Goal: Information Seeking & Learning: Learn about a topic

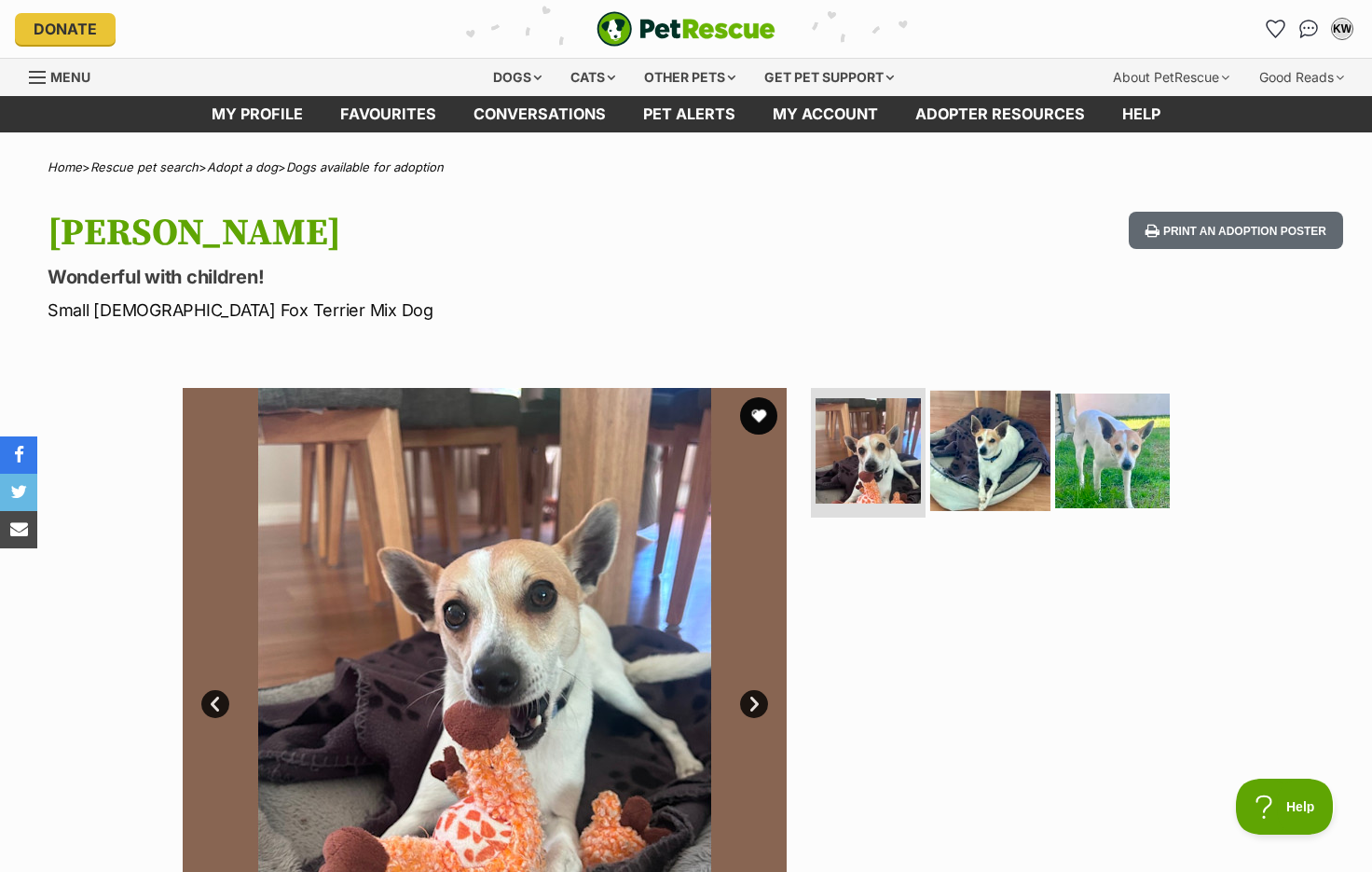
click at [970, 454] on img at bounding box center [990, 449] width 120 height 120
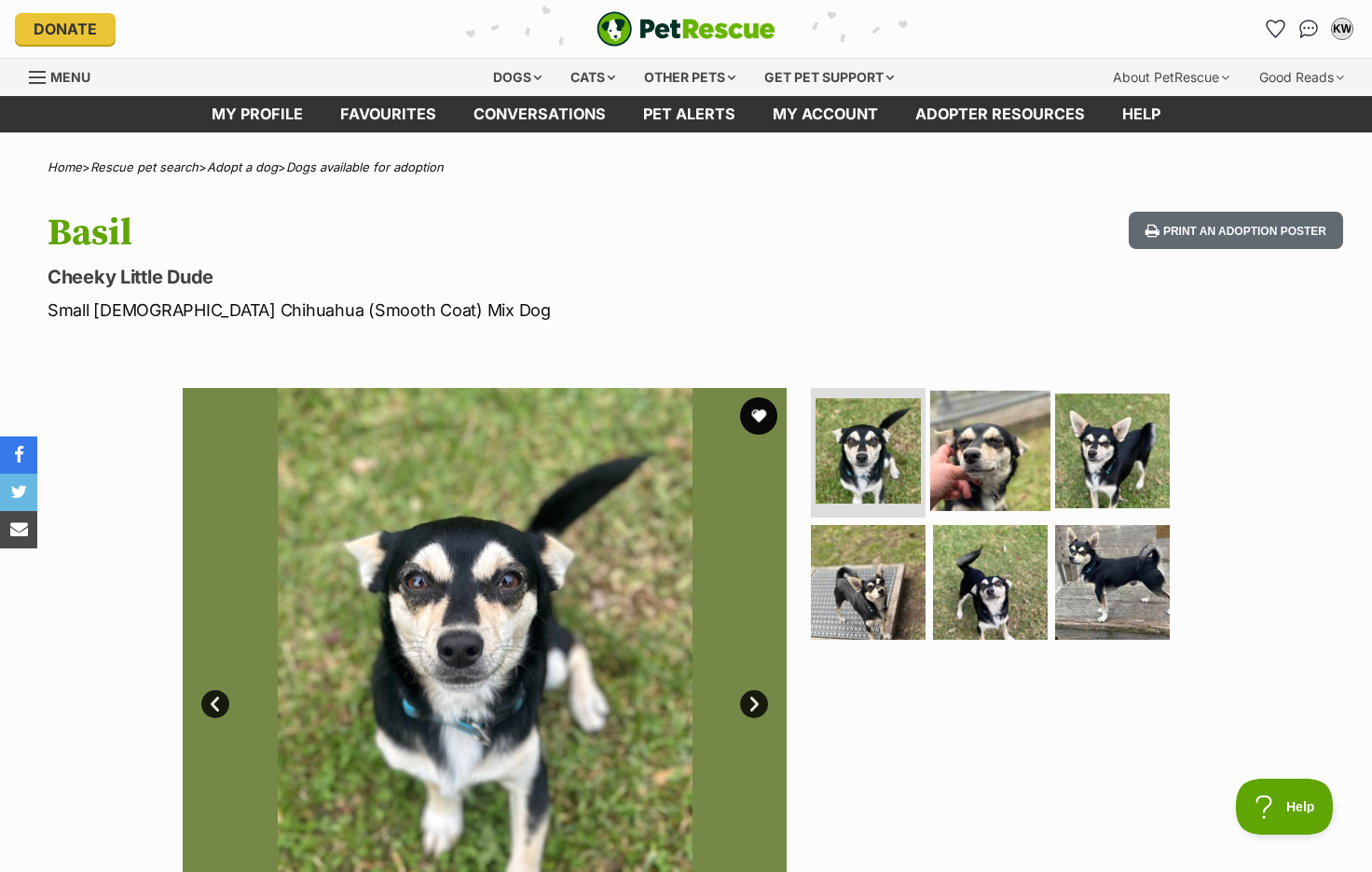
click at [1019, 468] on img at bounding box center [990, 449] width 120 height 120
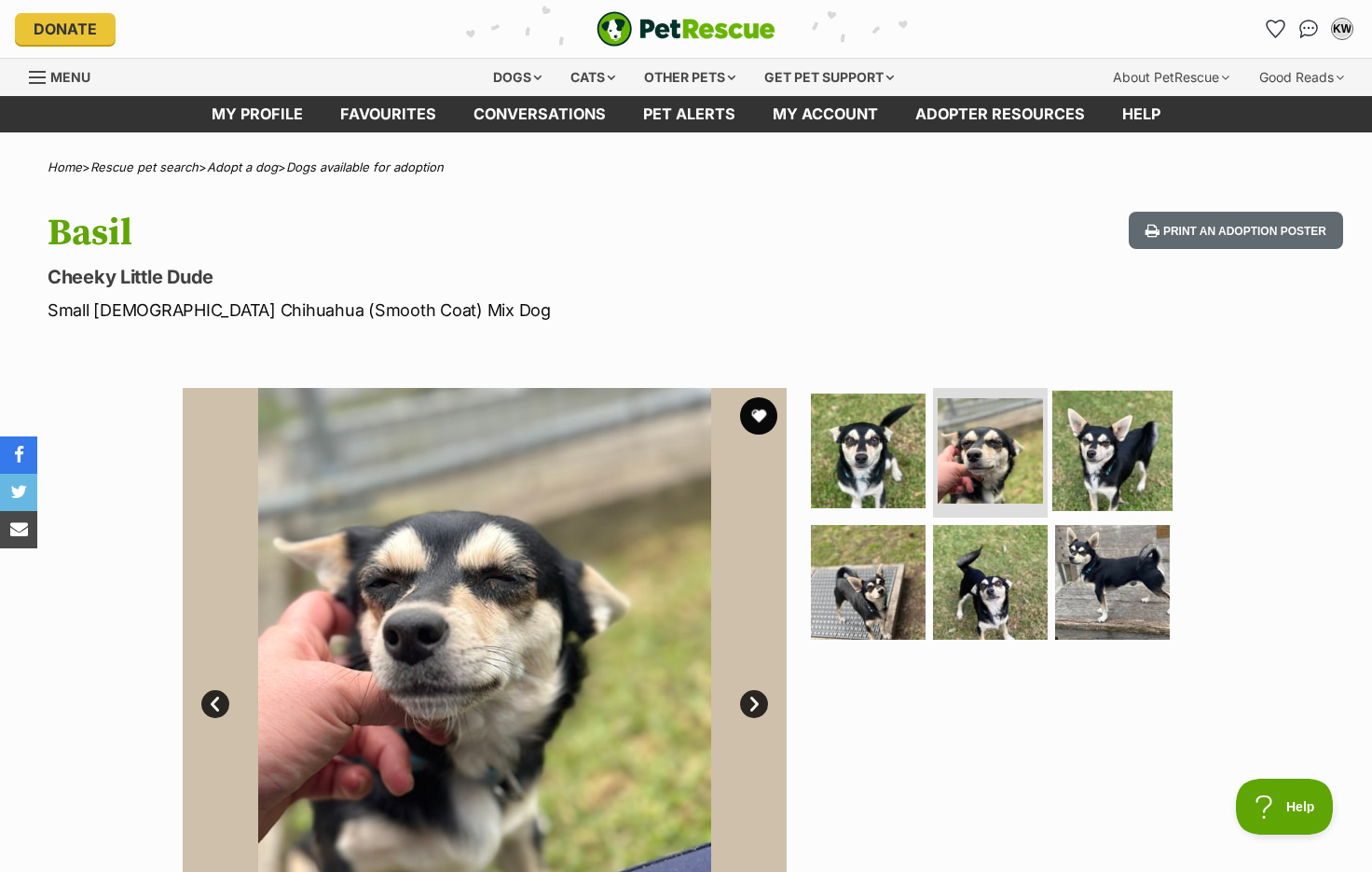
click at [1148, 492] on img at bounding box center [1112, 449] width 120 height 120
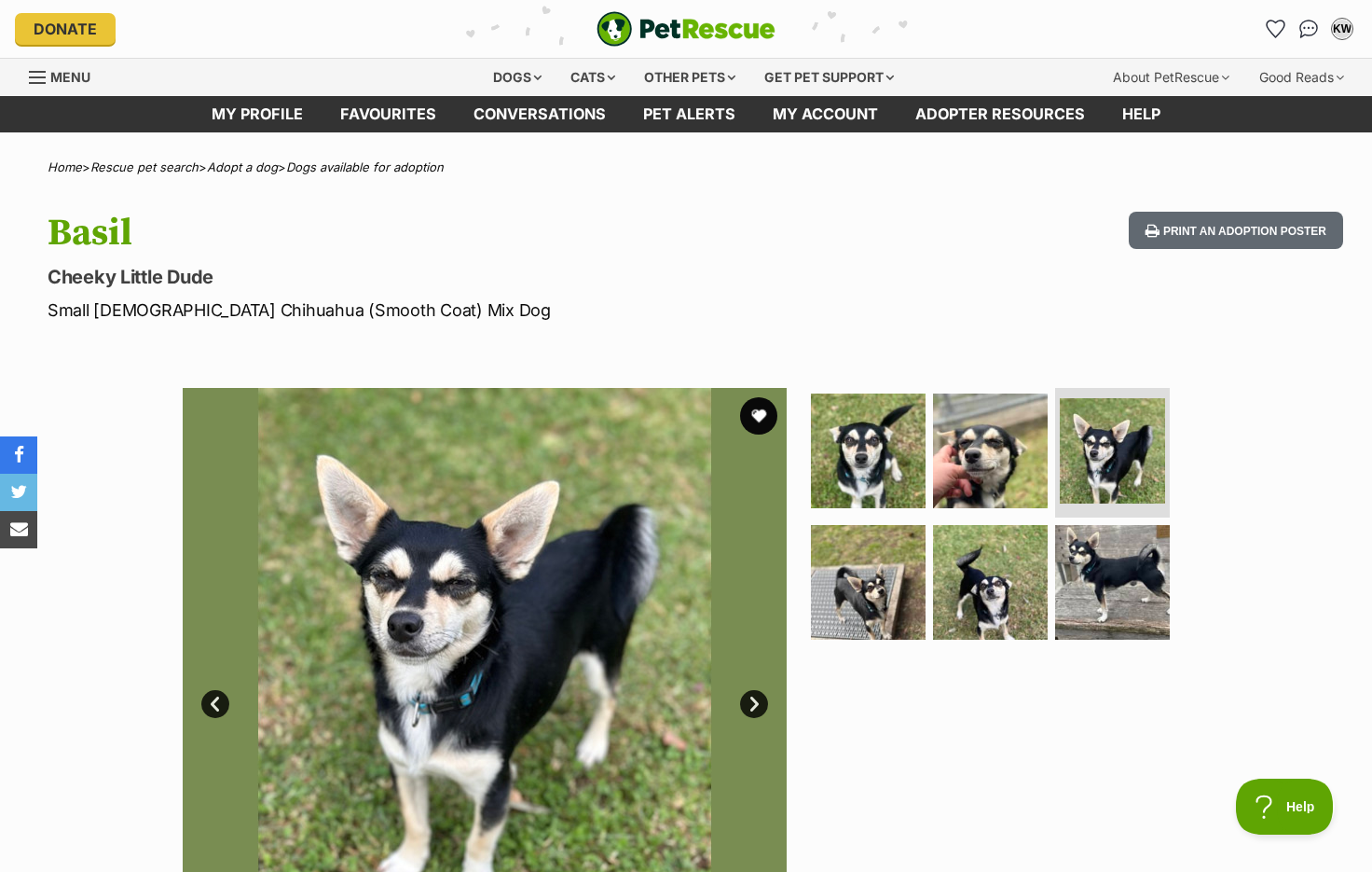
scroll to position [211, 0]
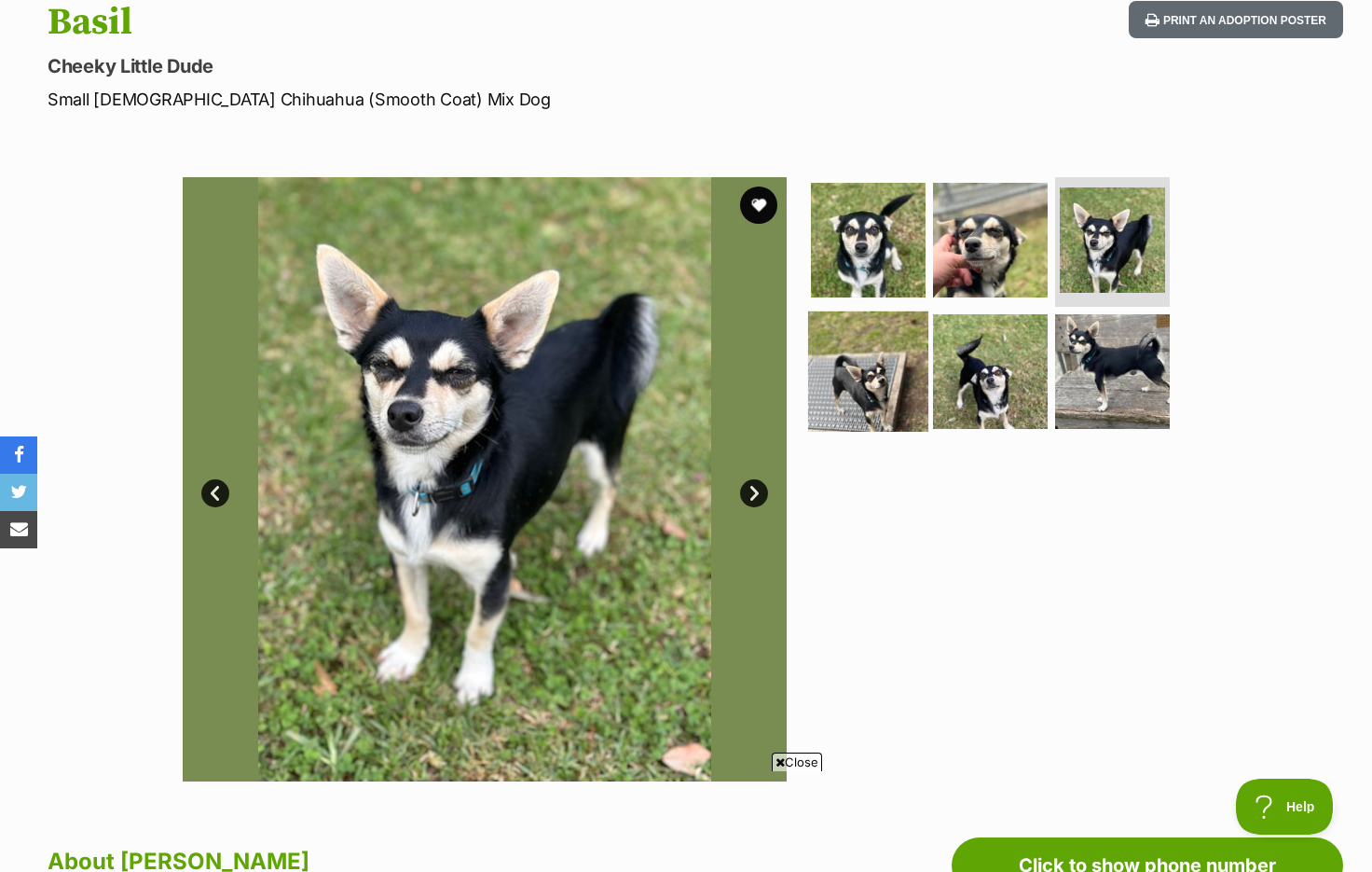
click at [887, 418] on img at bounding box center [867, 371] width 120 height 120
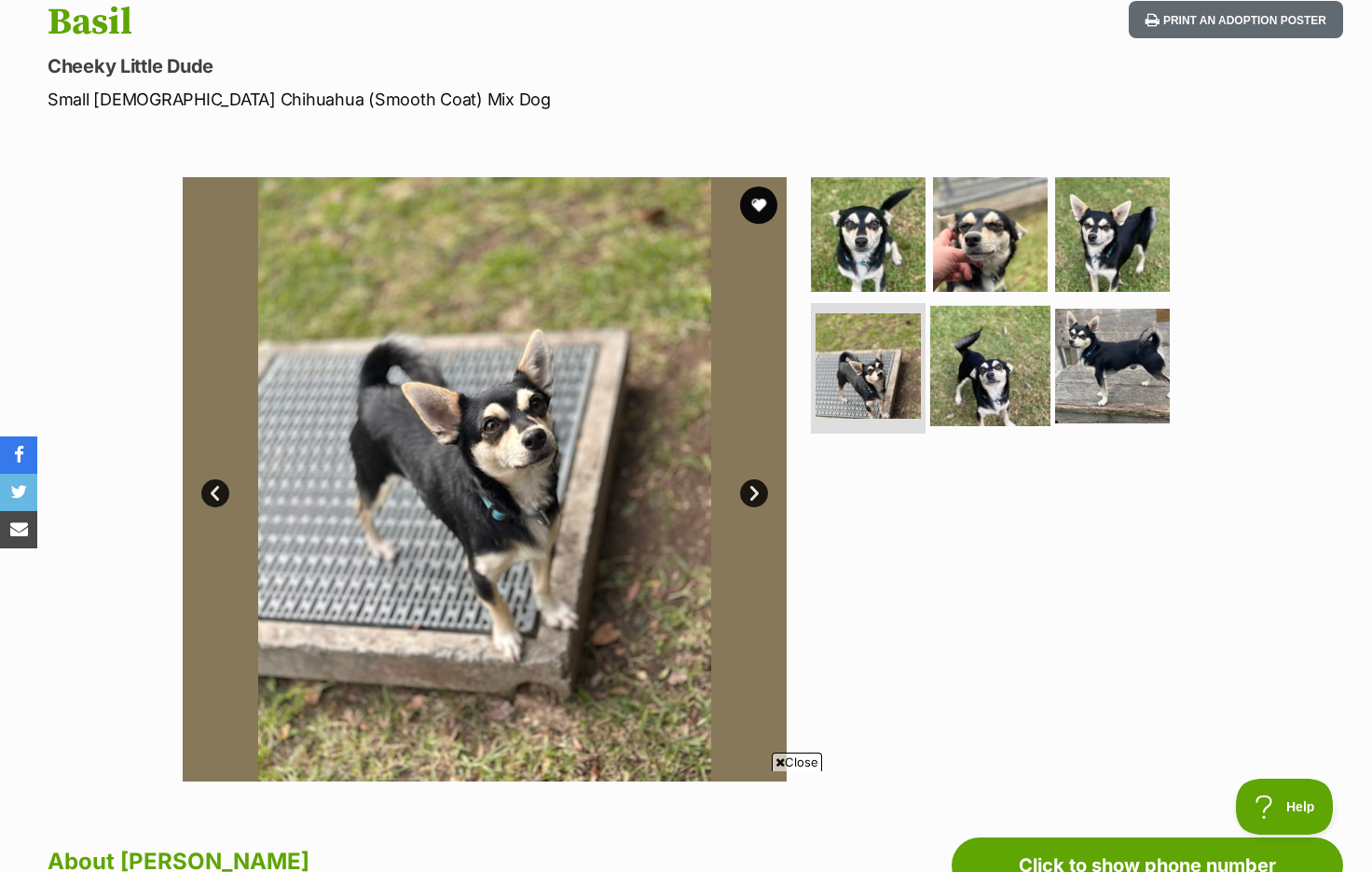
click at [961, 420] on img at bounding box center [990, 366] width 120 height 120
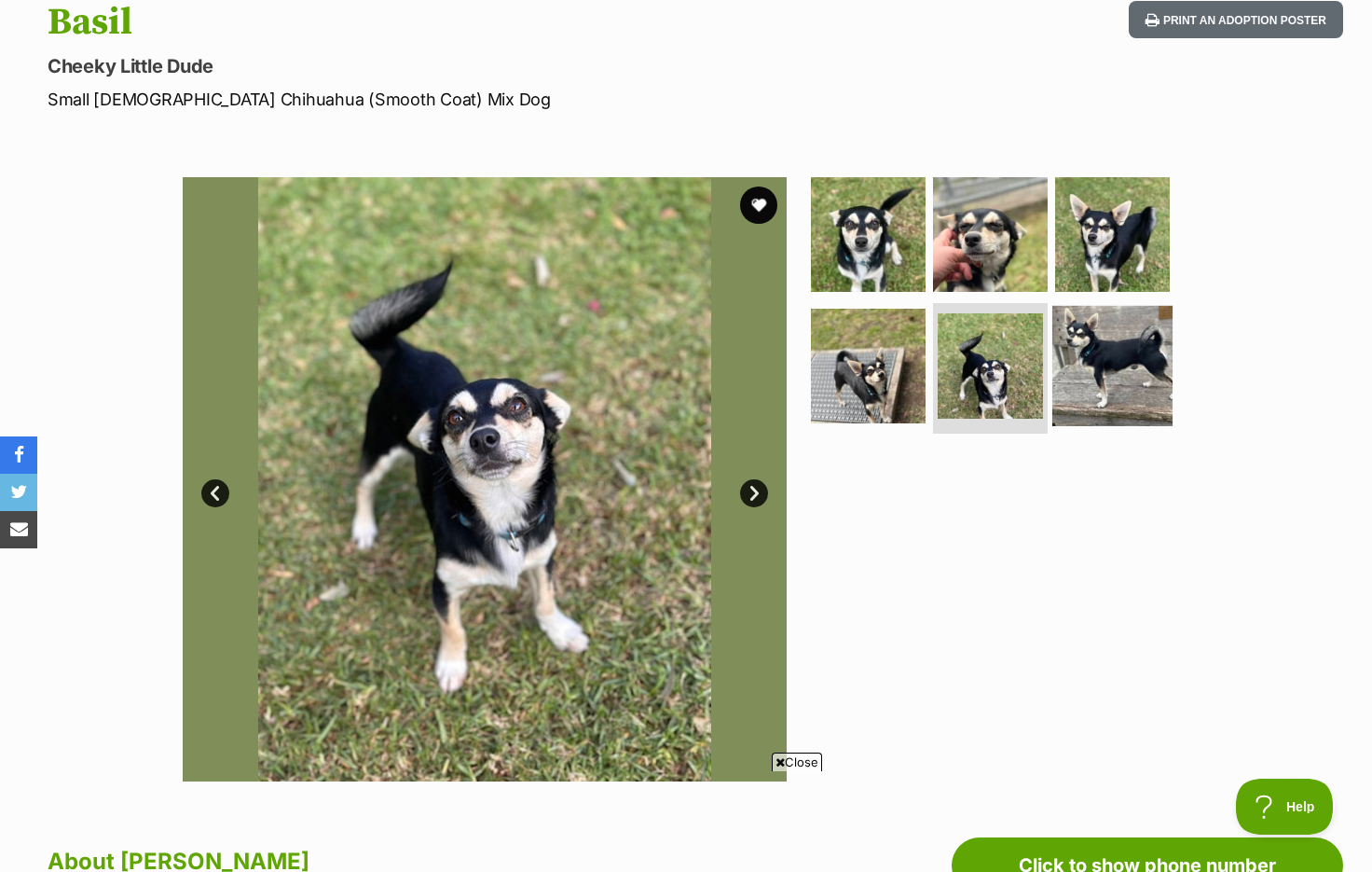
click at [1106, 406] on img at bounding box center [1112, 366] width 120 height 120
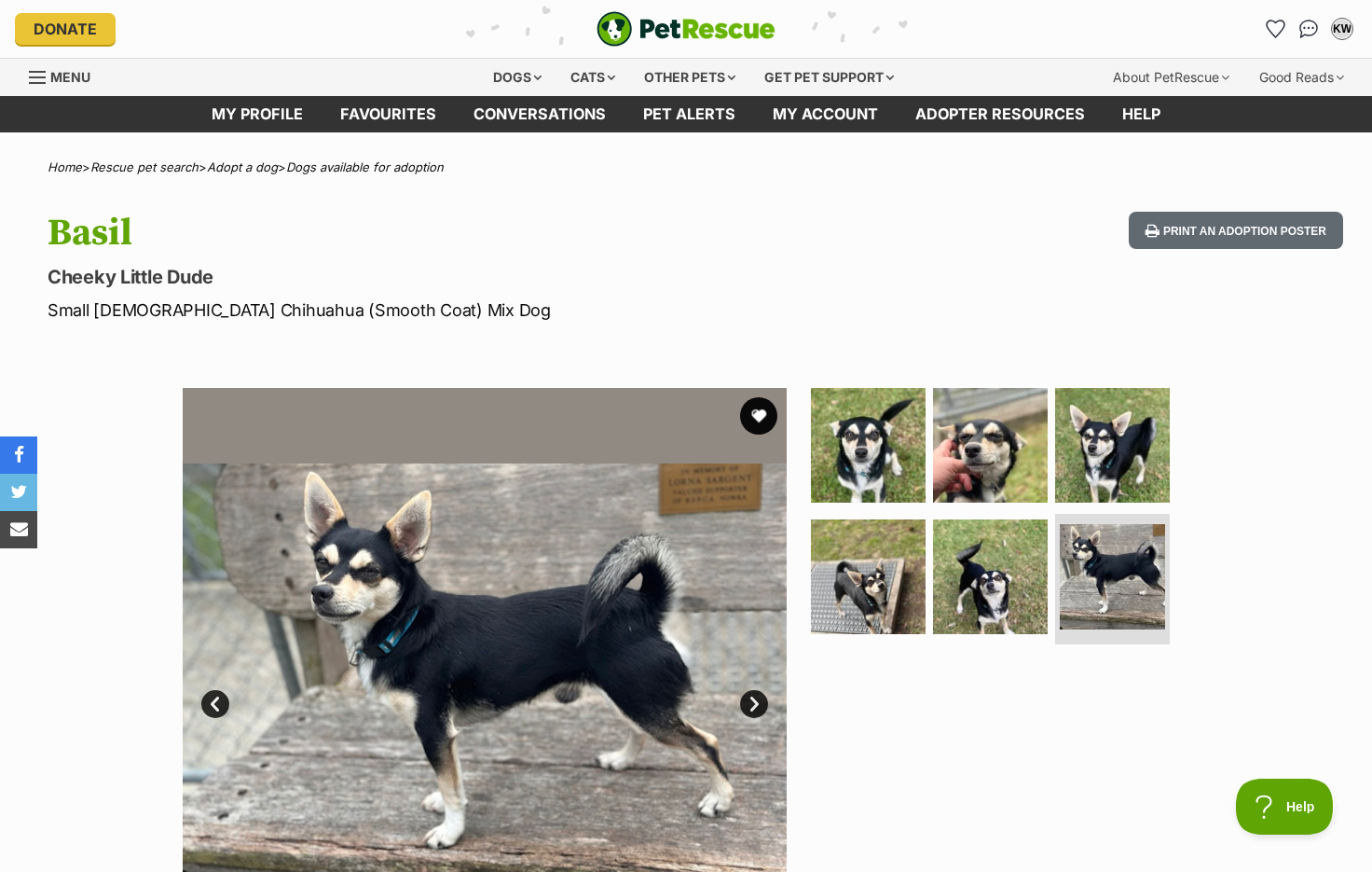
scroll to position [0, 0]
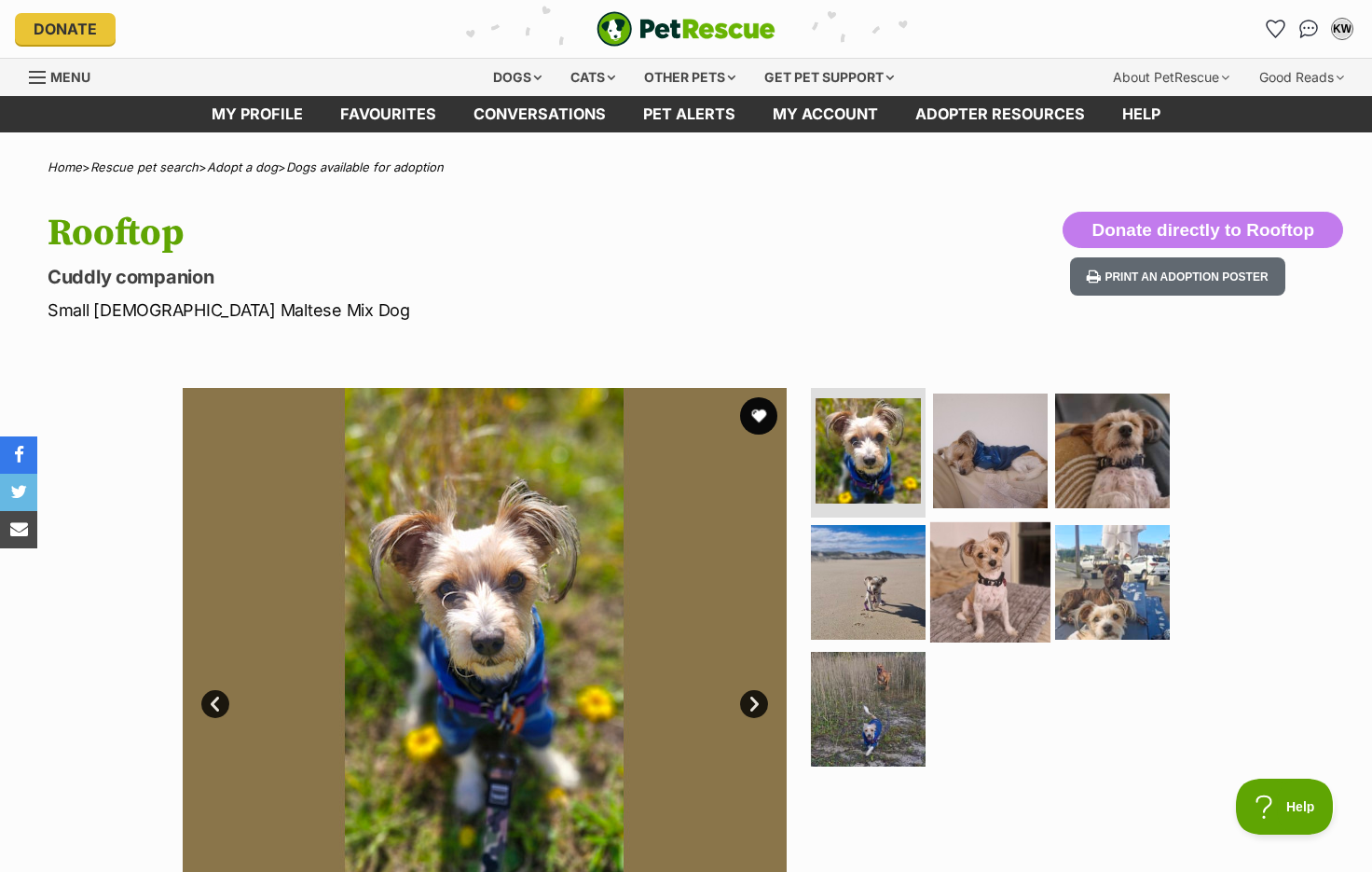
click at [982, 550] on img at bounding box center [990, 582] width 120 height 120
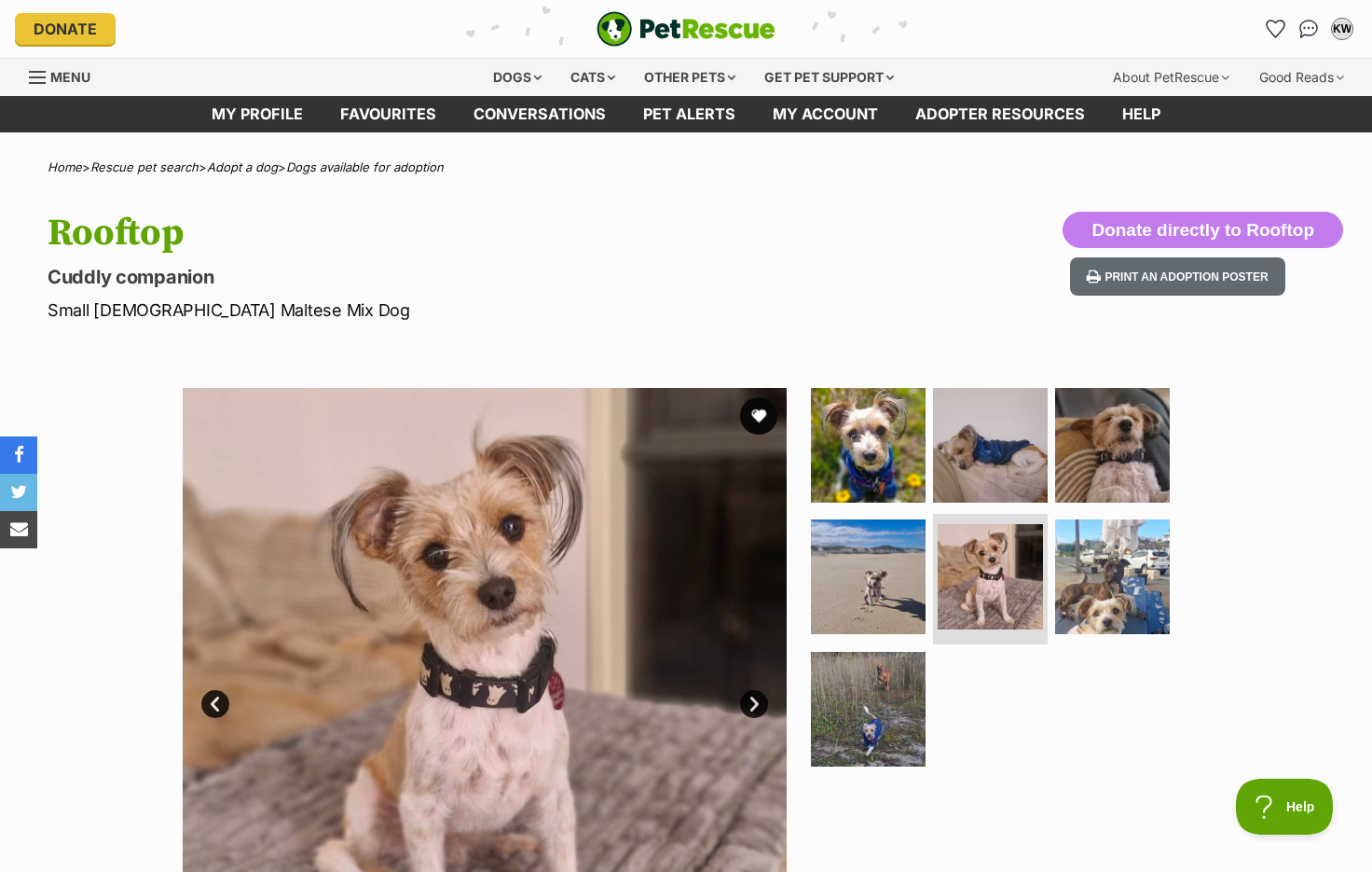
scroll to position [336, 0]
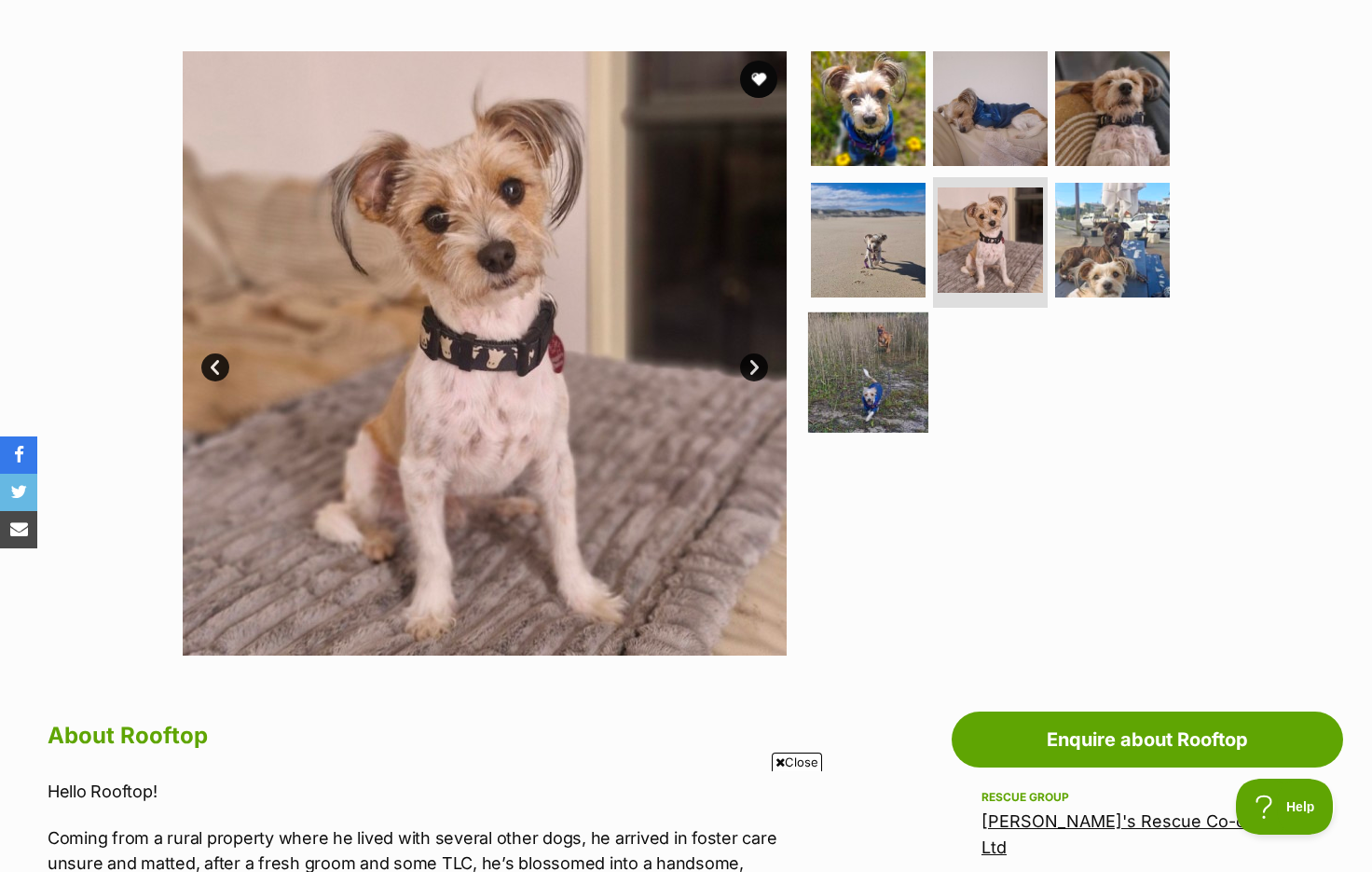
click at [900, 380] on img at bounding box center [867, 372] width 120 height 120
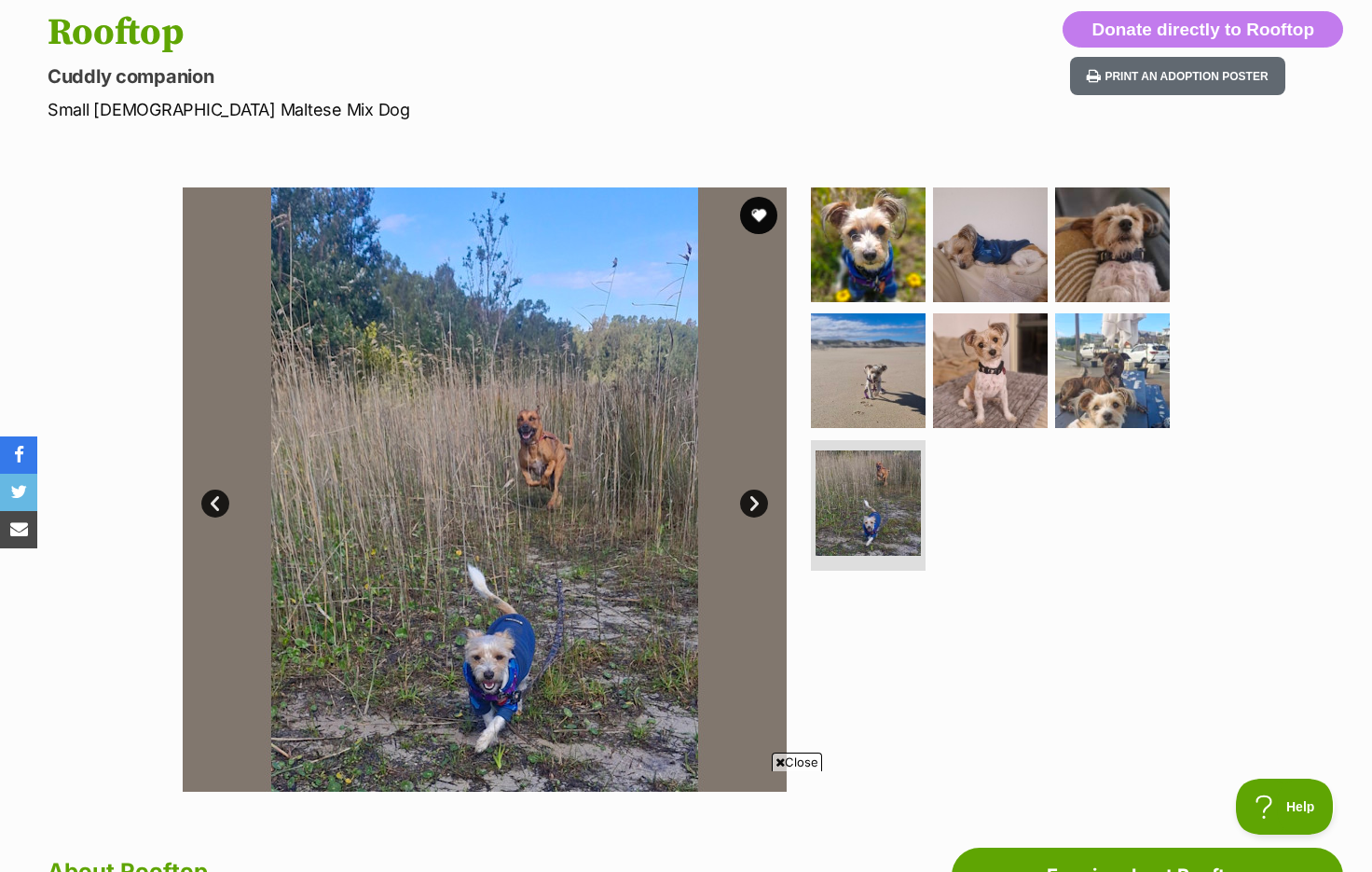
scroll to position [91, 0]
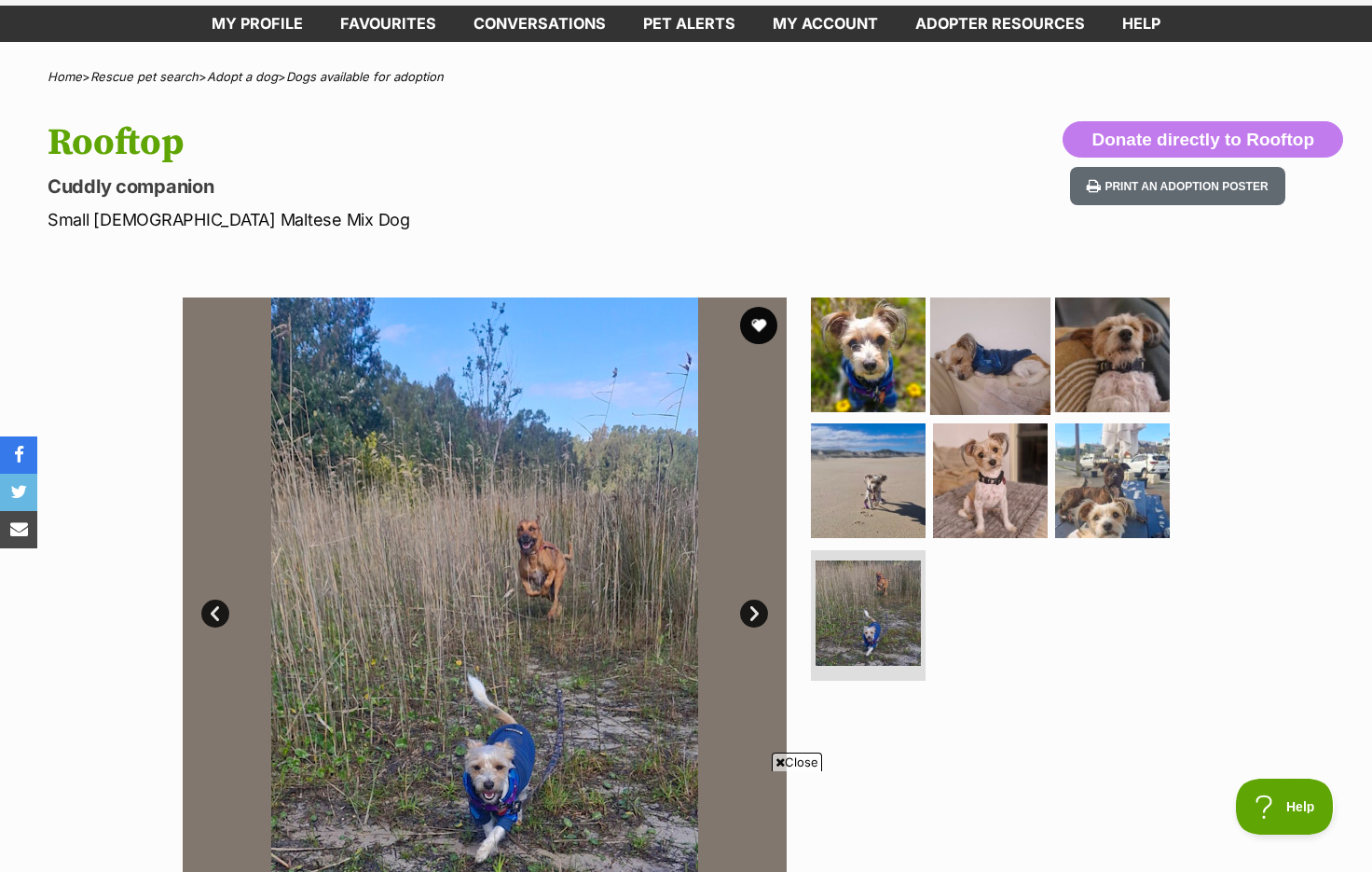
click at [1005, 368] on img at bounding box center [990, 353] width 120 height 120
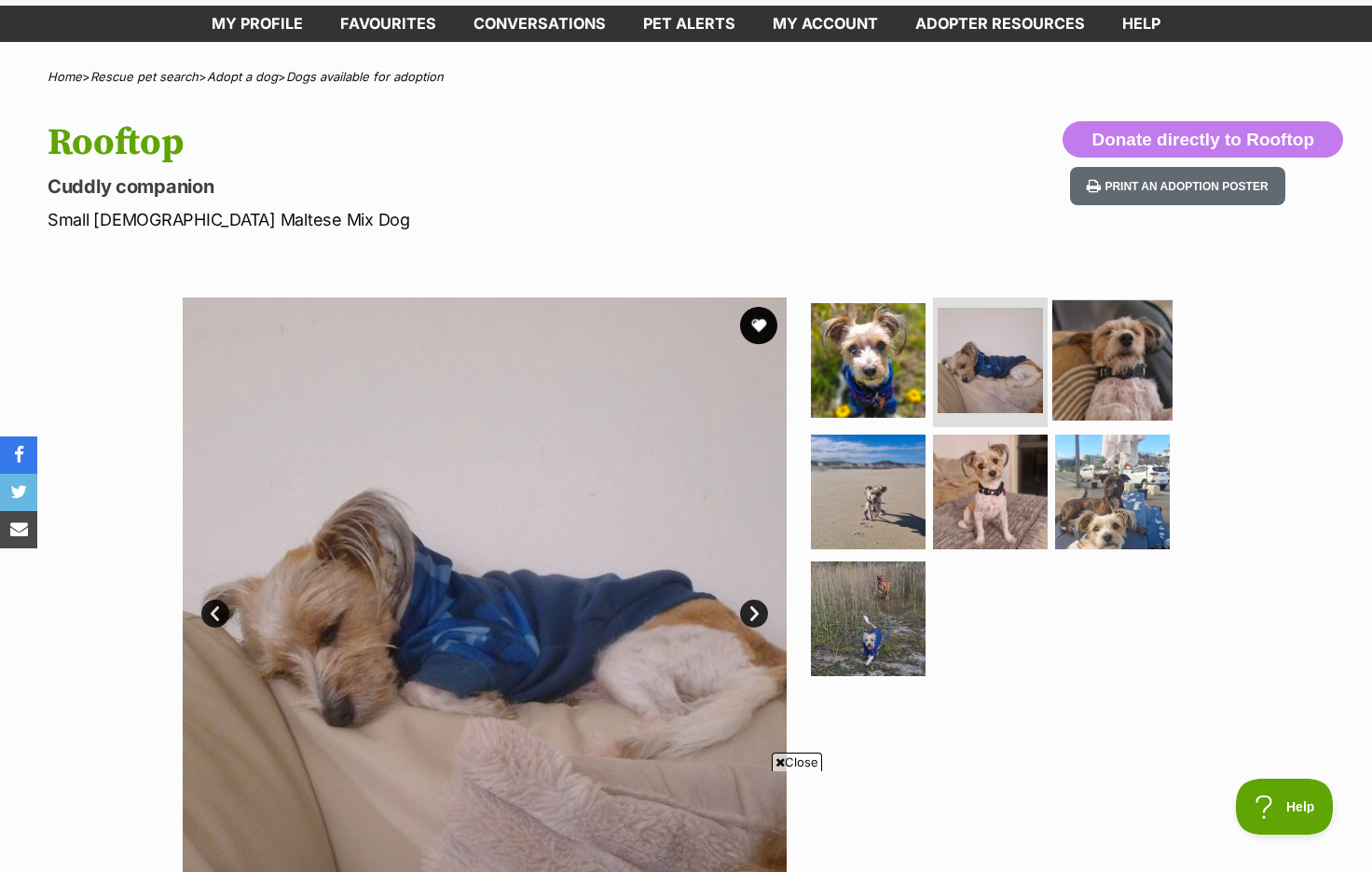
click at [1108, 373] on img at bounding box center [1112, 359] width 120 height 120
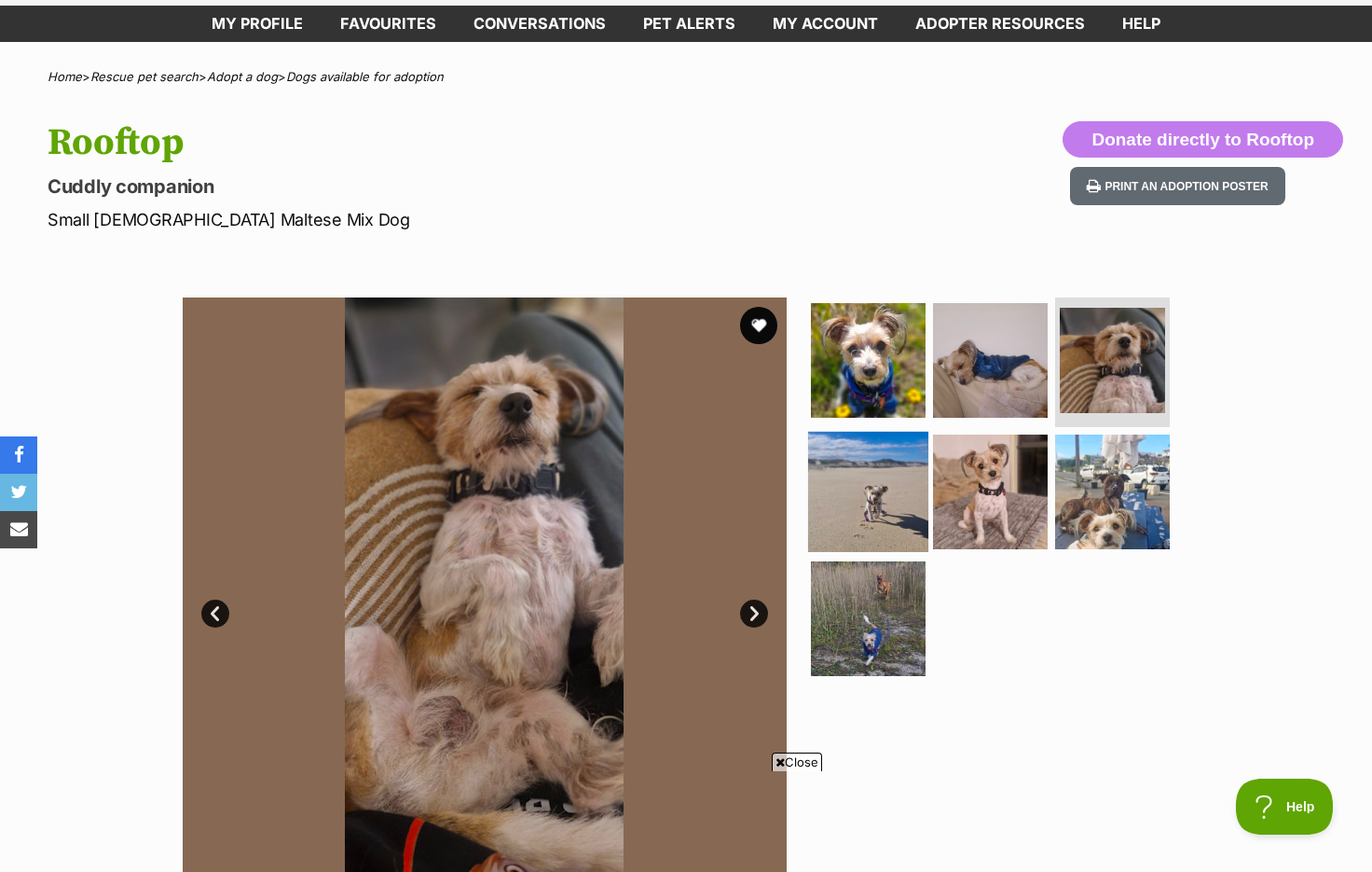
click at [891, 468] on img at bounding box center [867, 491] width 120 height 120
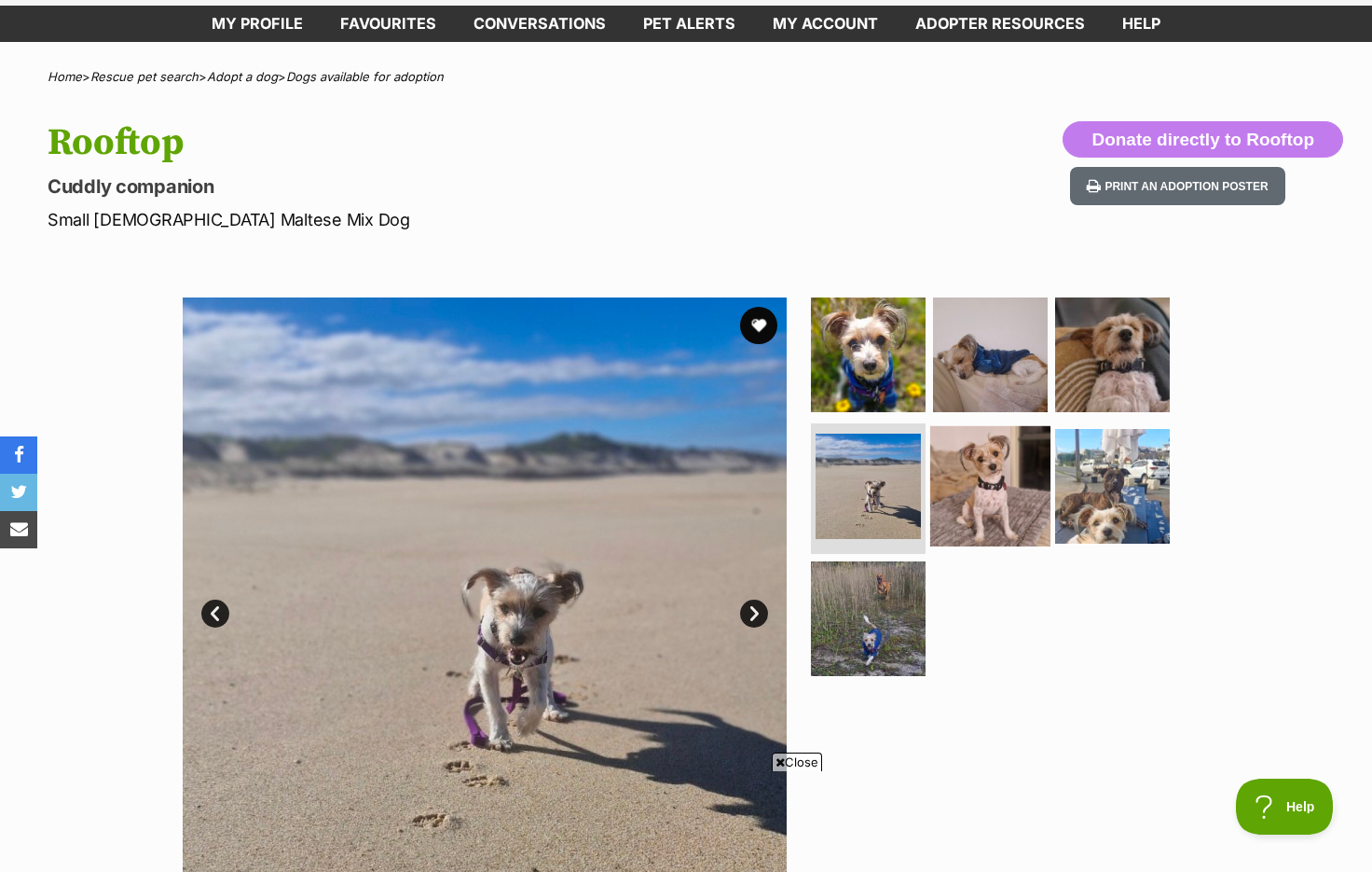
click at [992, 472] on img at bounding box center [990, 486] width 120 height 120
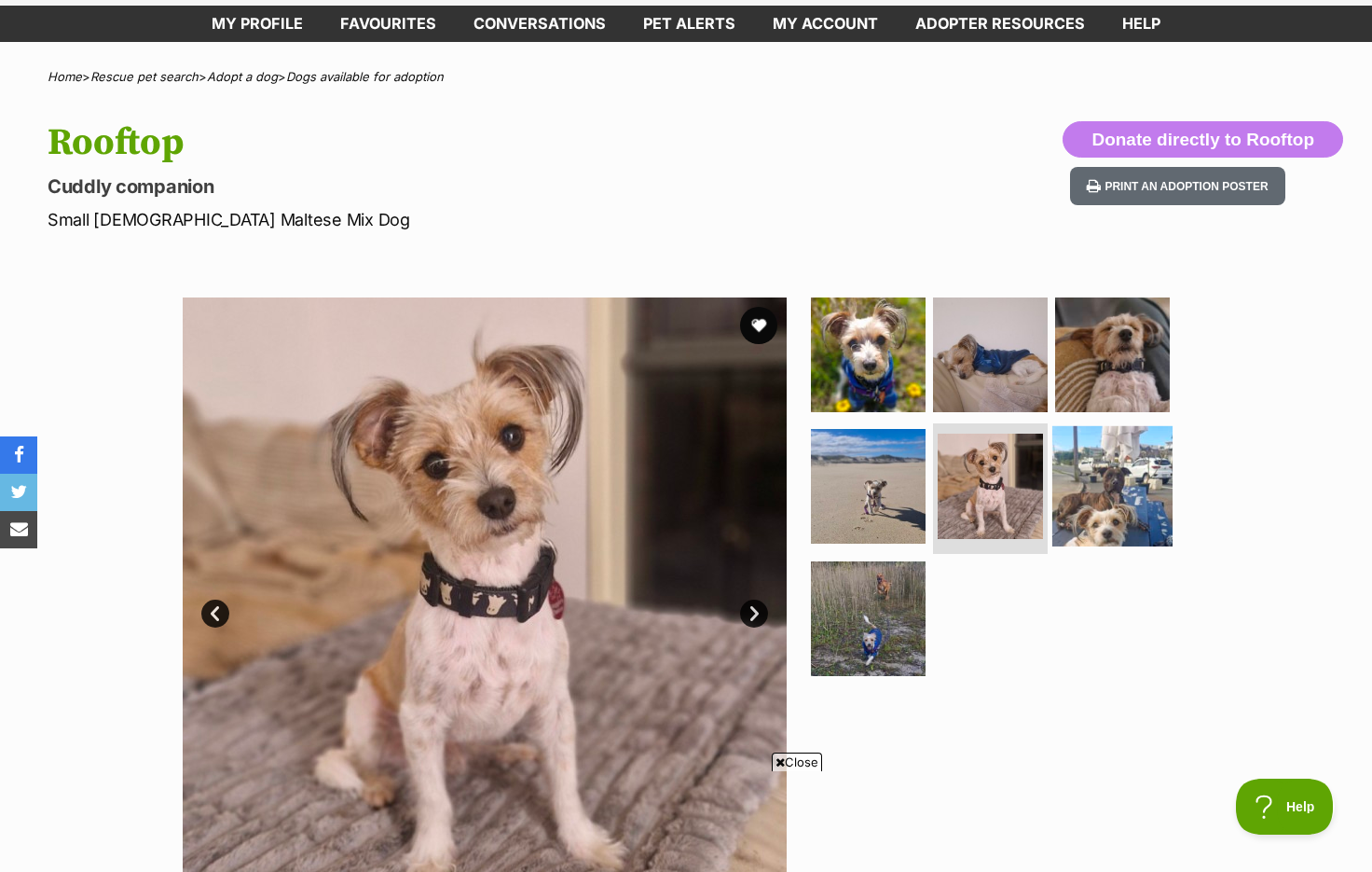
click at [1119, 473] on img at bounding box center [1112, 486] width 120 height 120
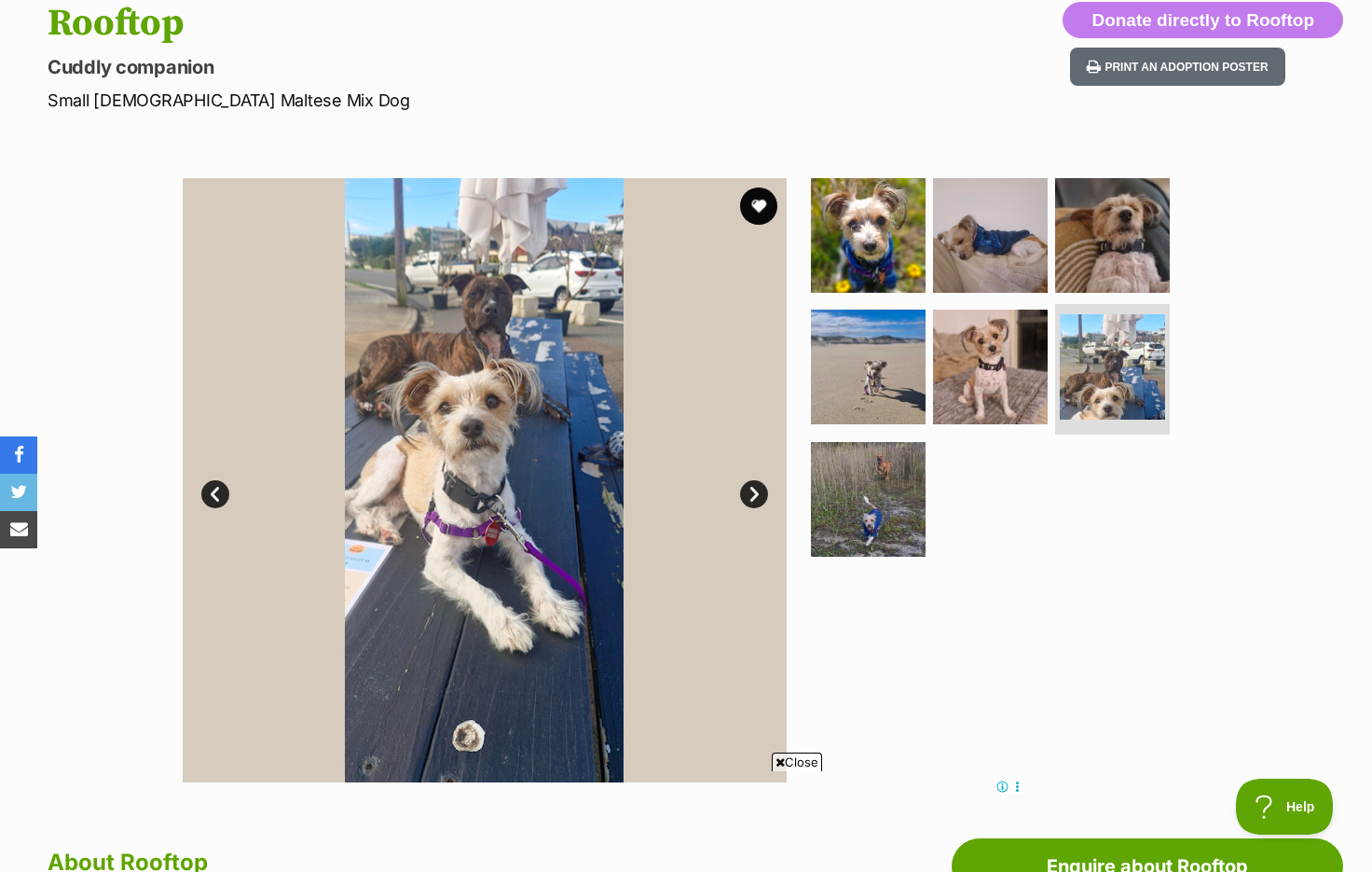
scroll to position [0, 0]
click at [717, 387] on img at bounding box center [484, 479] width 604 height 604
click at [865, 434] on ul at bounding box center [998, 372] width 383 height 390
click at [871, 381] on img at bounding box center [867, 367] width 120 height 120
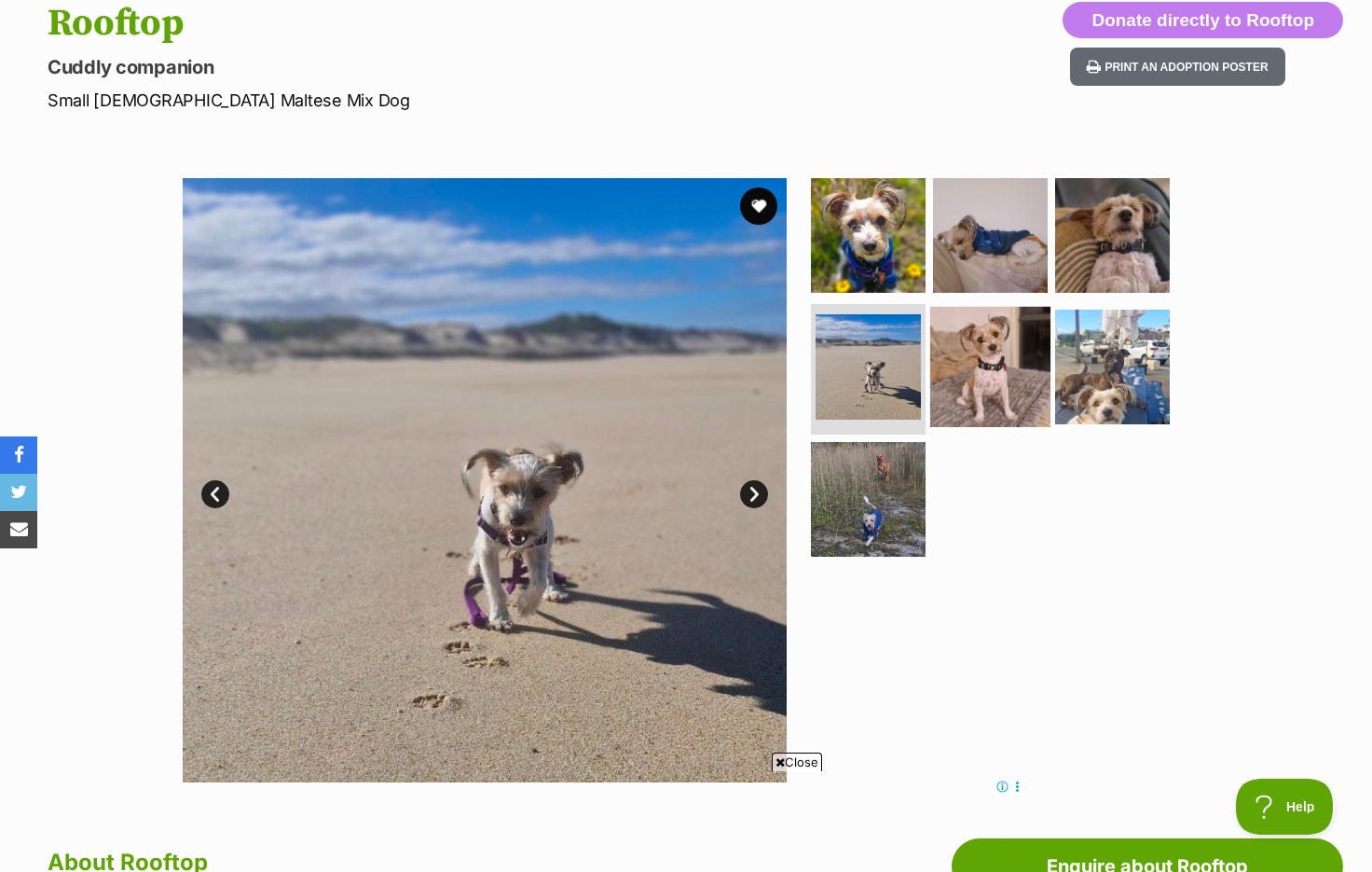
click at [966, 377] on img at bounding box center [990, 367] width 120 height 120
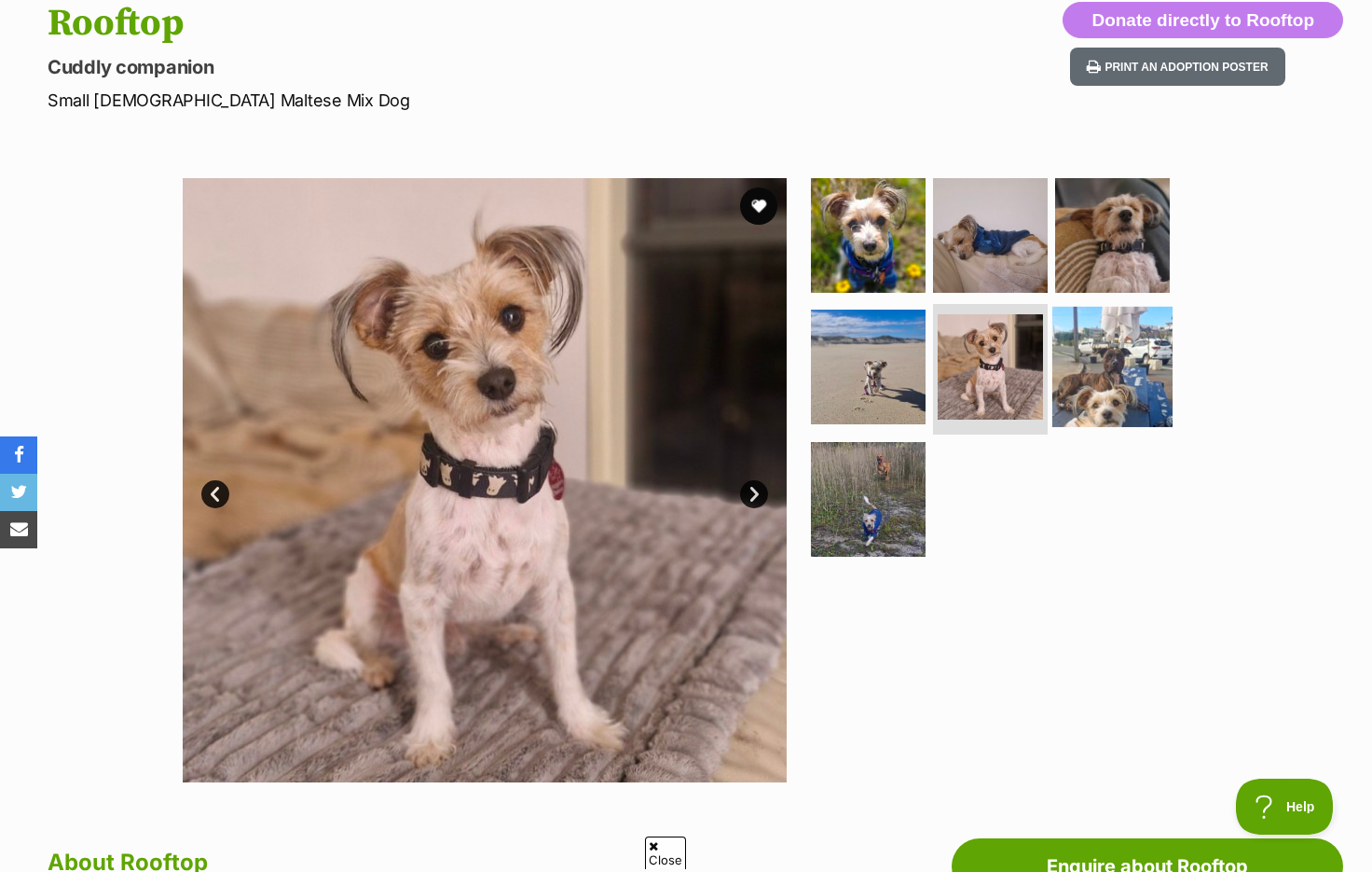
click at [1146, 403] on img at bounding box center [1112, 367] width 120 height 120
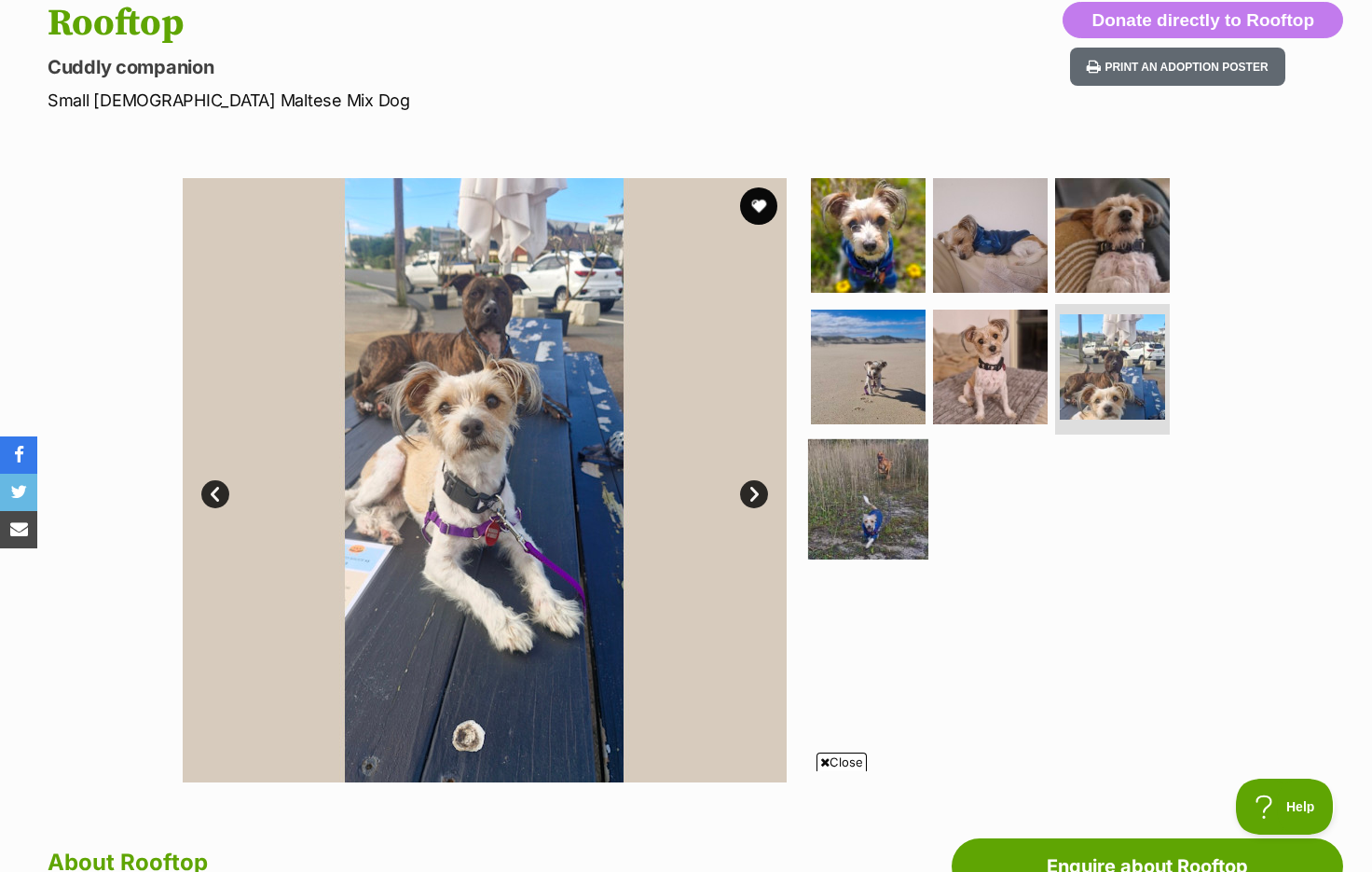
click at [887, 477] on img at bounding box center [867, 499] width 120 height 120
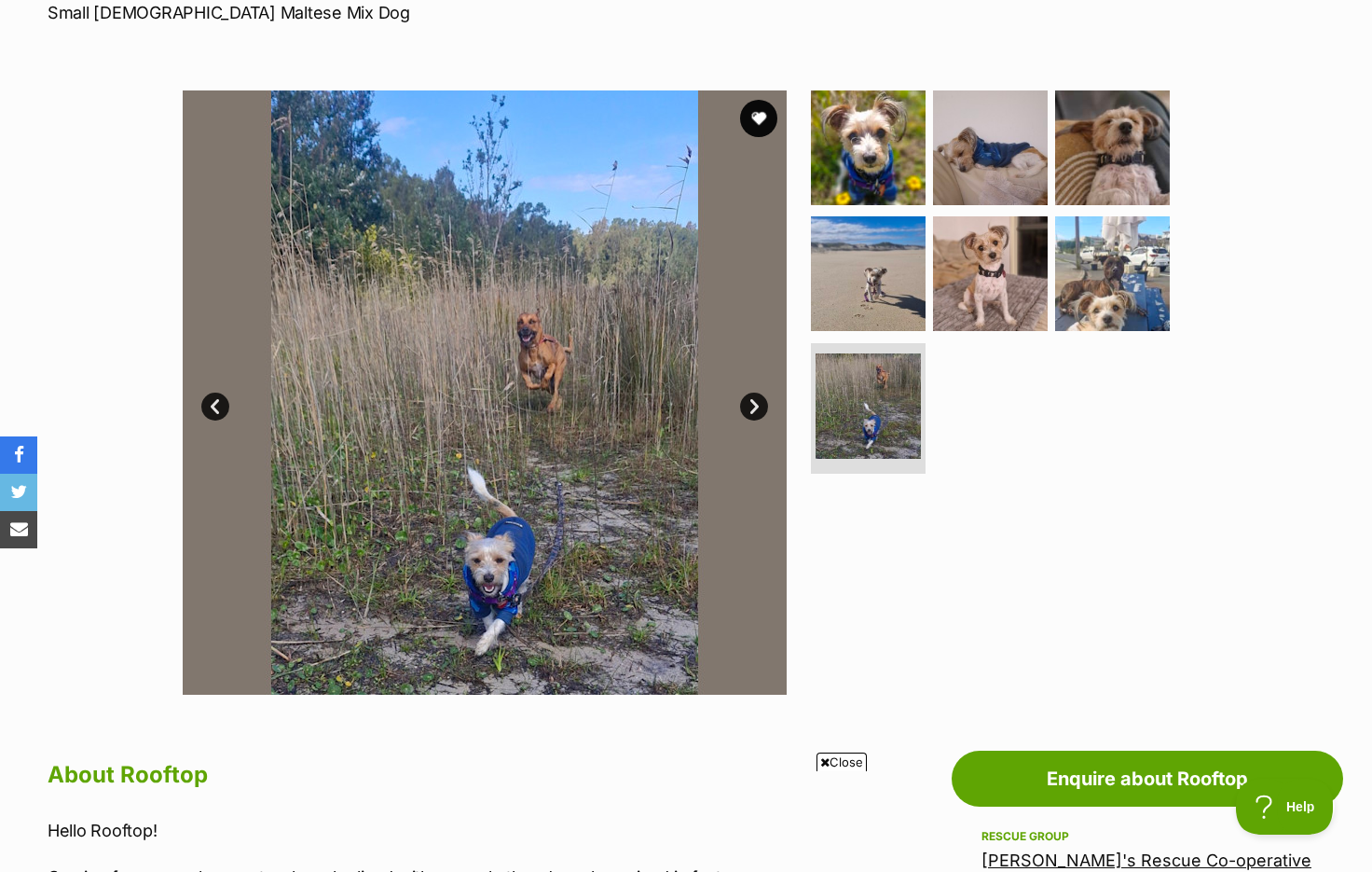
scroll to position [145, 0]
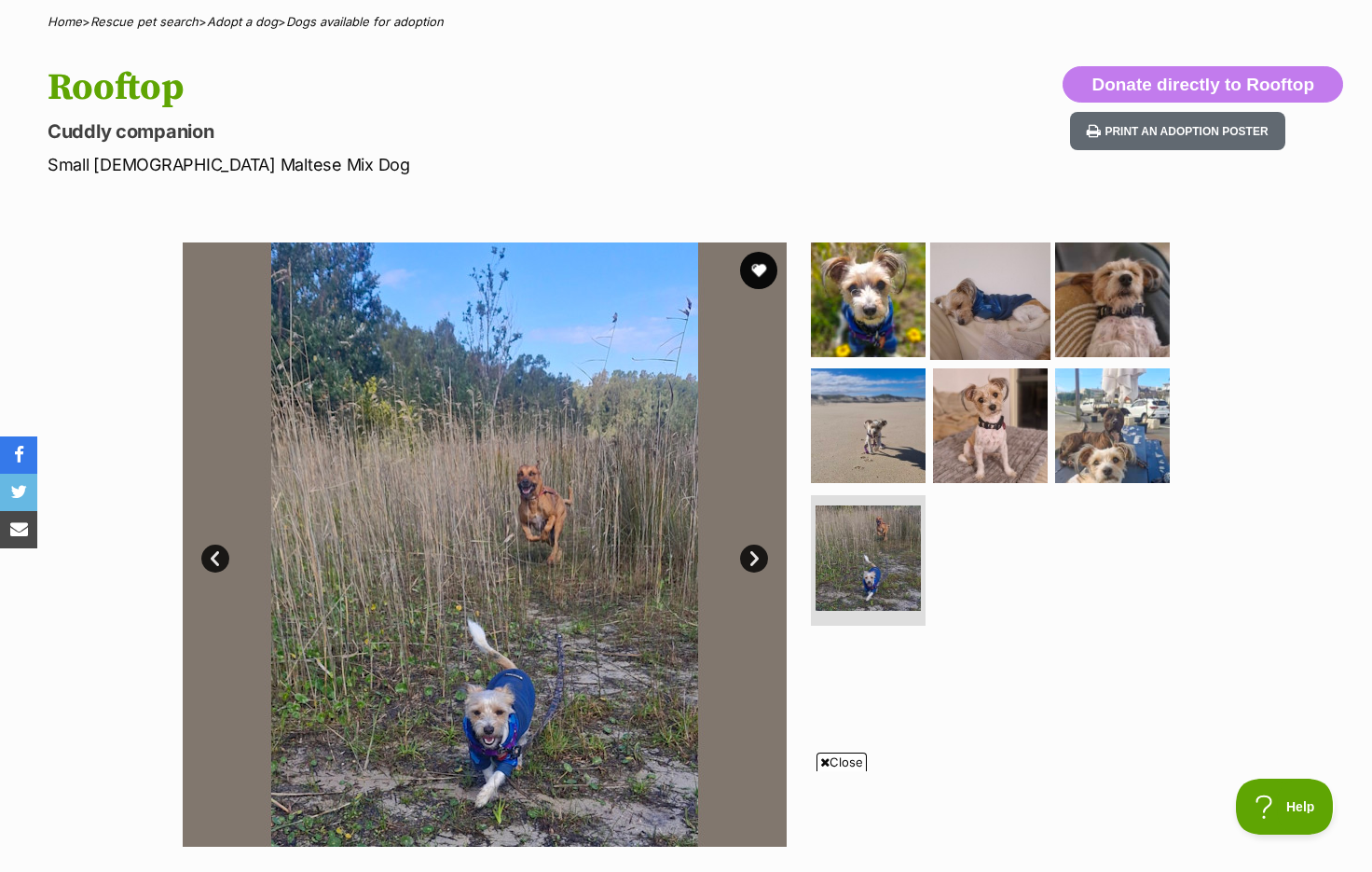
click at [975, 330] on img at bounding box center [990, 299] width 120 height 120
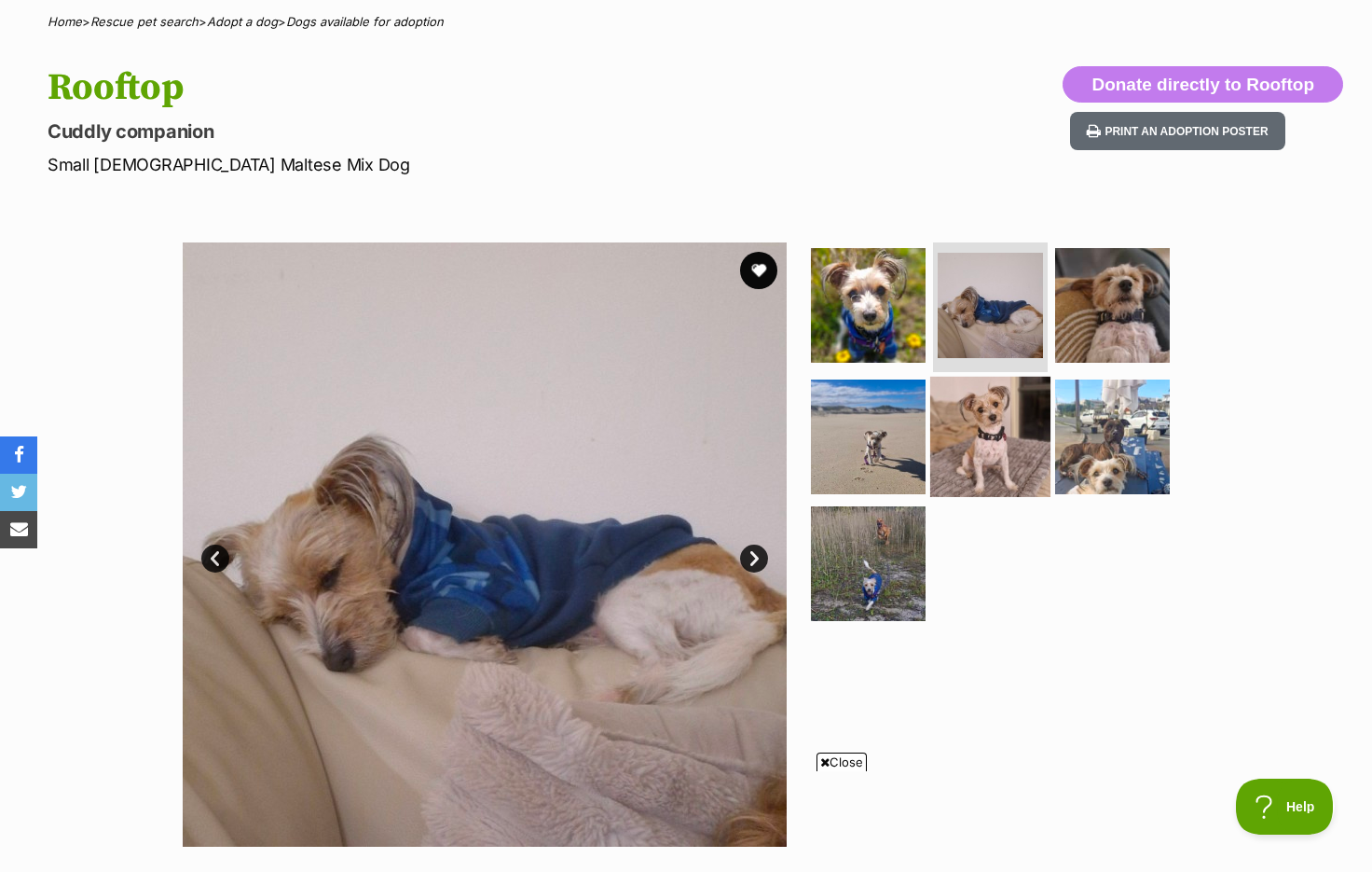
scroll to position [0, 0]
click at [985, 431] on img at bounding box center [990, 436] width 120 height 120
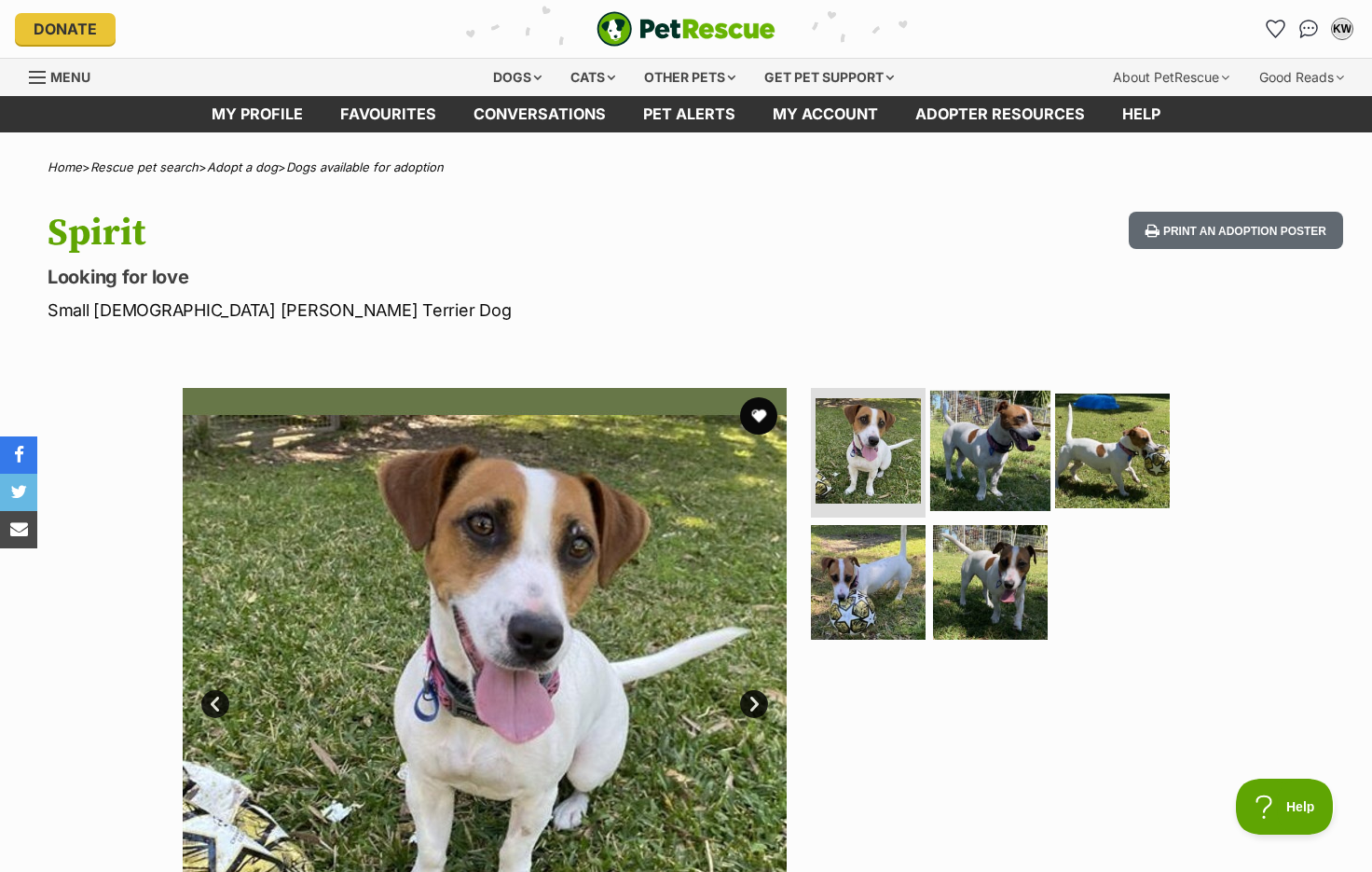
click at [948, 449] on img at bounding box center [990, 449] width 120 height 120
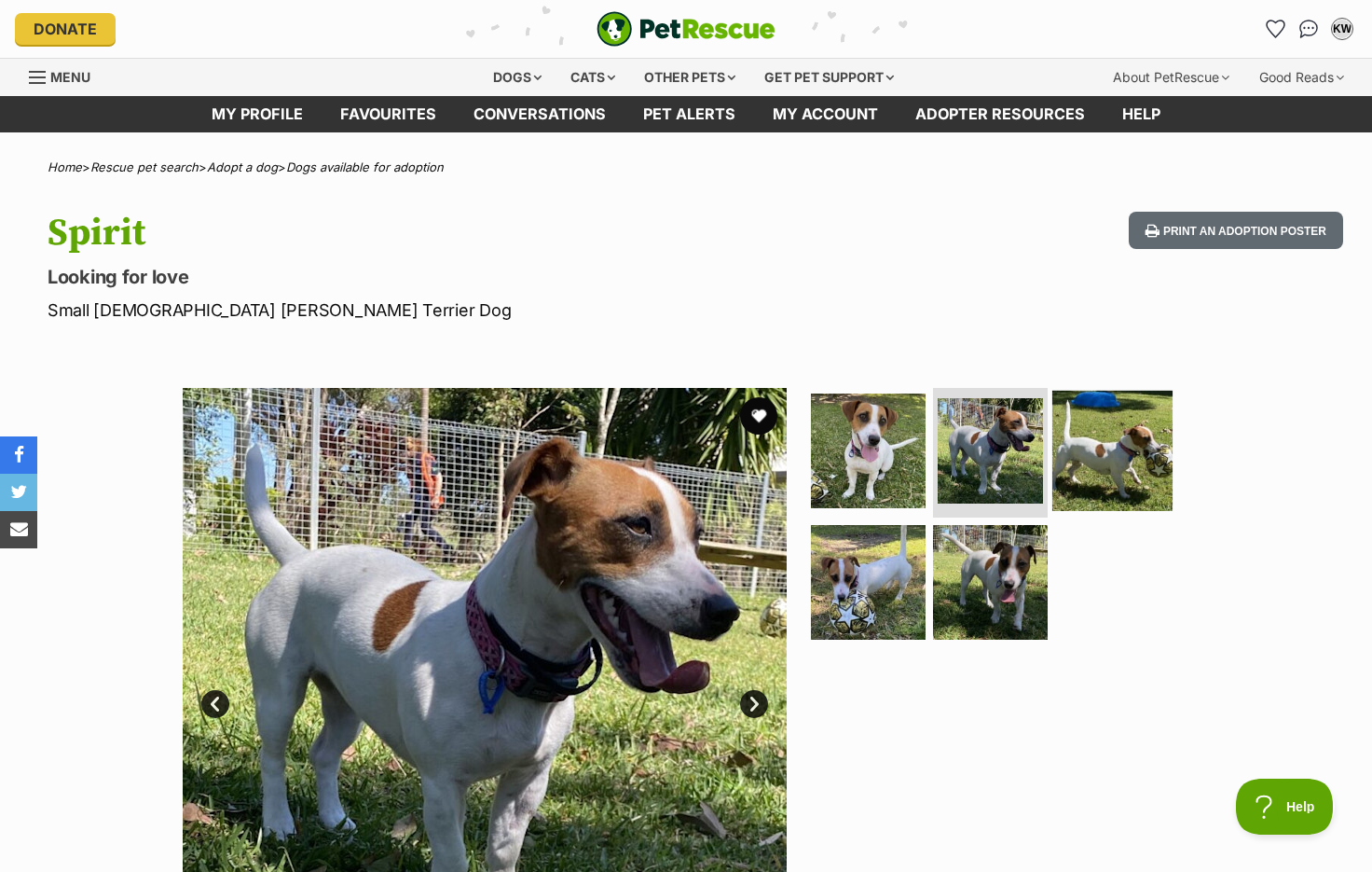
click at [1099, 450] on img at bounding box center [1112, 449] width 120 height 120
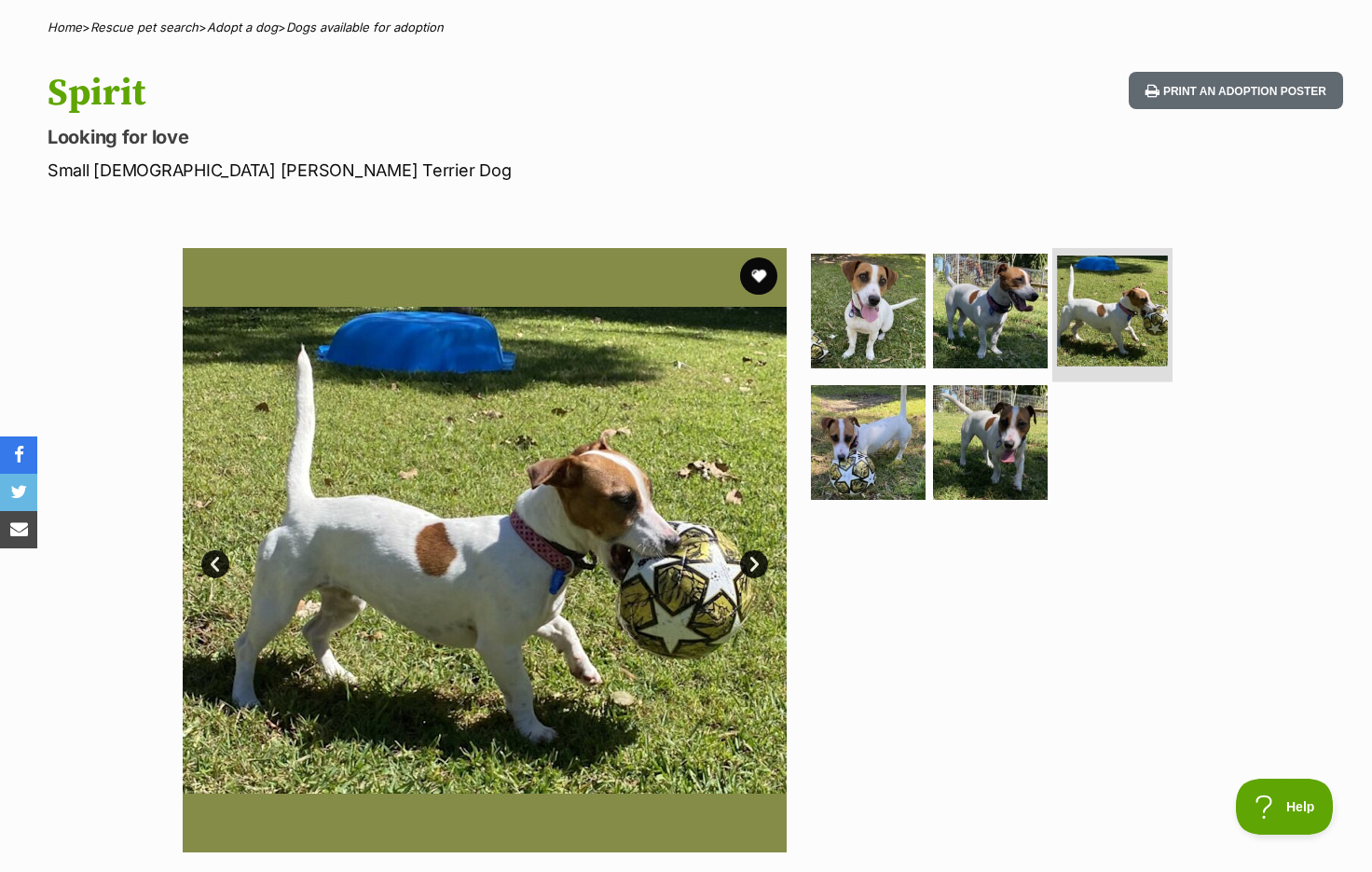
scroll to position [290, 0]
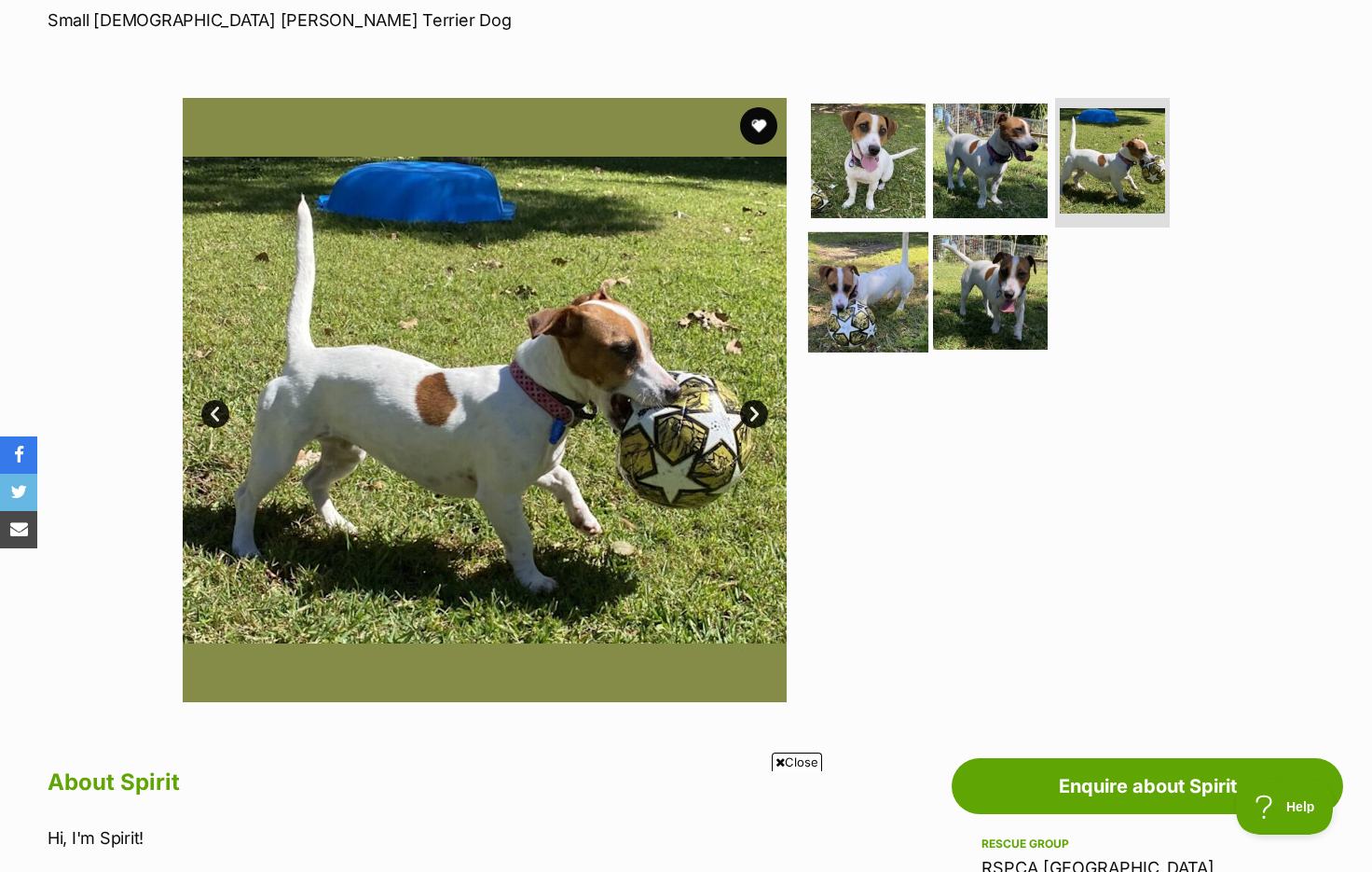
click at [877, 293] on img at bounding box center [867, 292] width 120 height 120
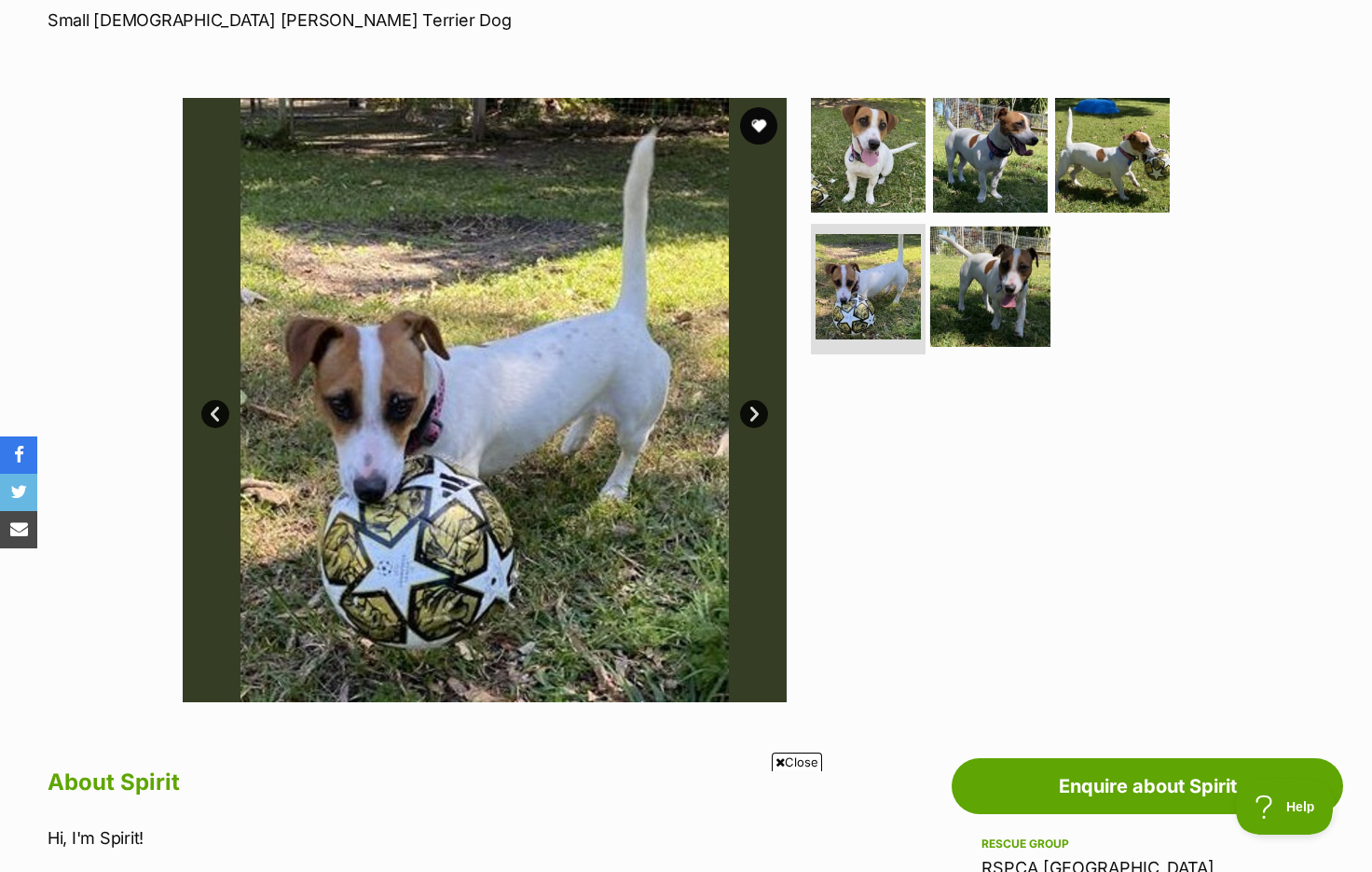
click at [1020, 316] on img at bounding box center [990, 286] width 120 height 120
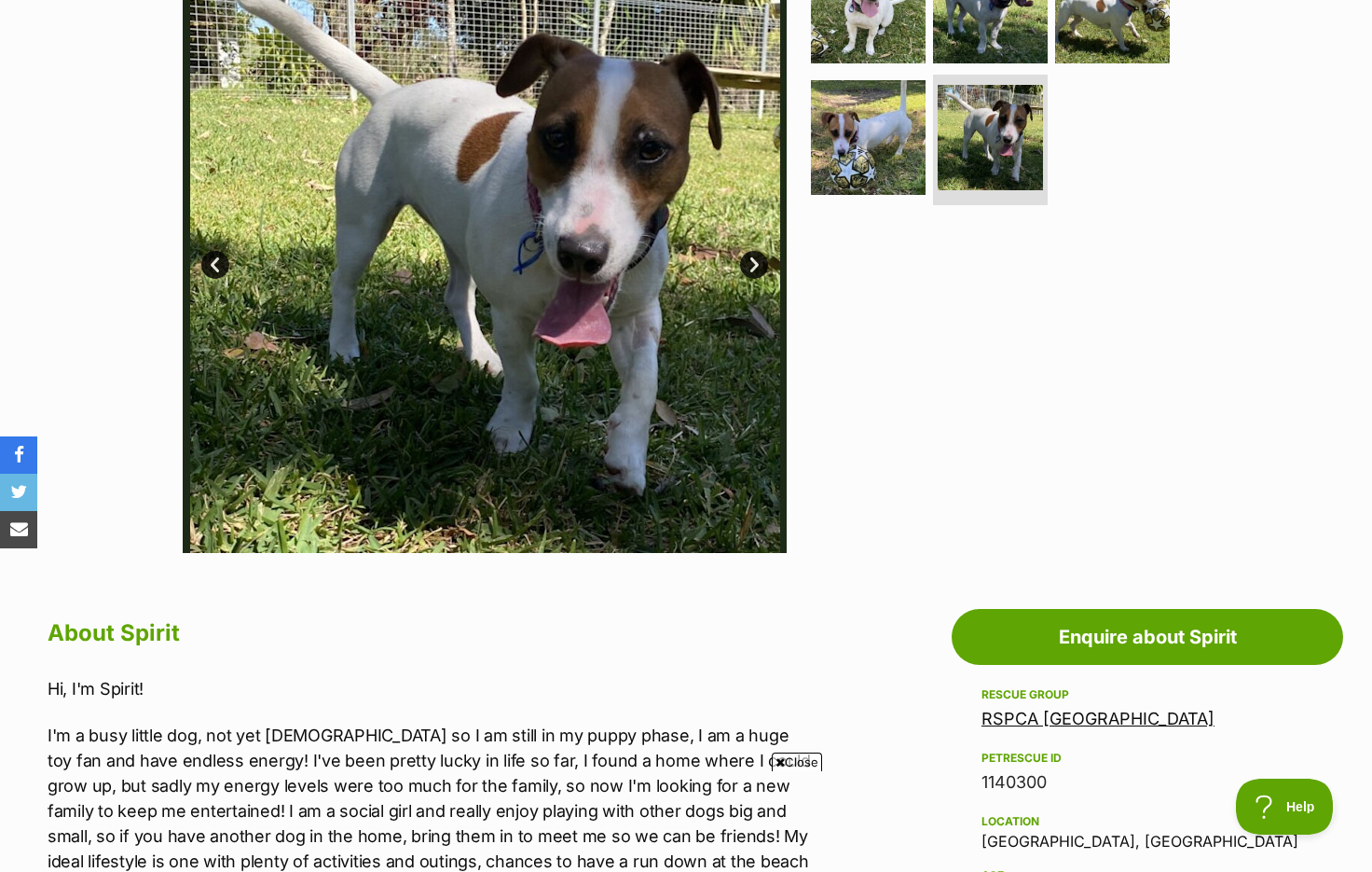
scroll to position [595, 0]
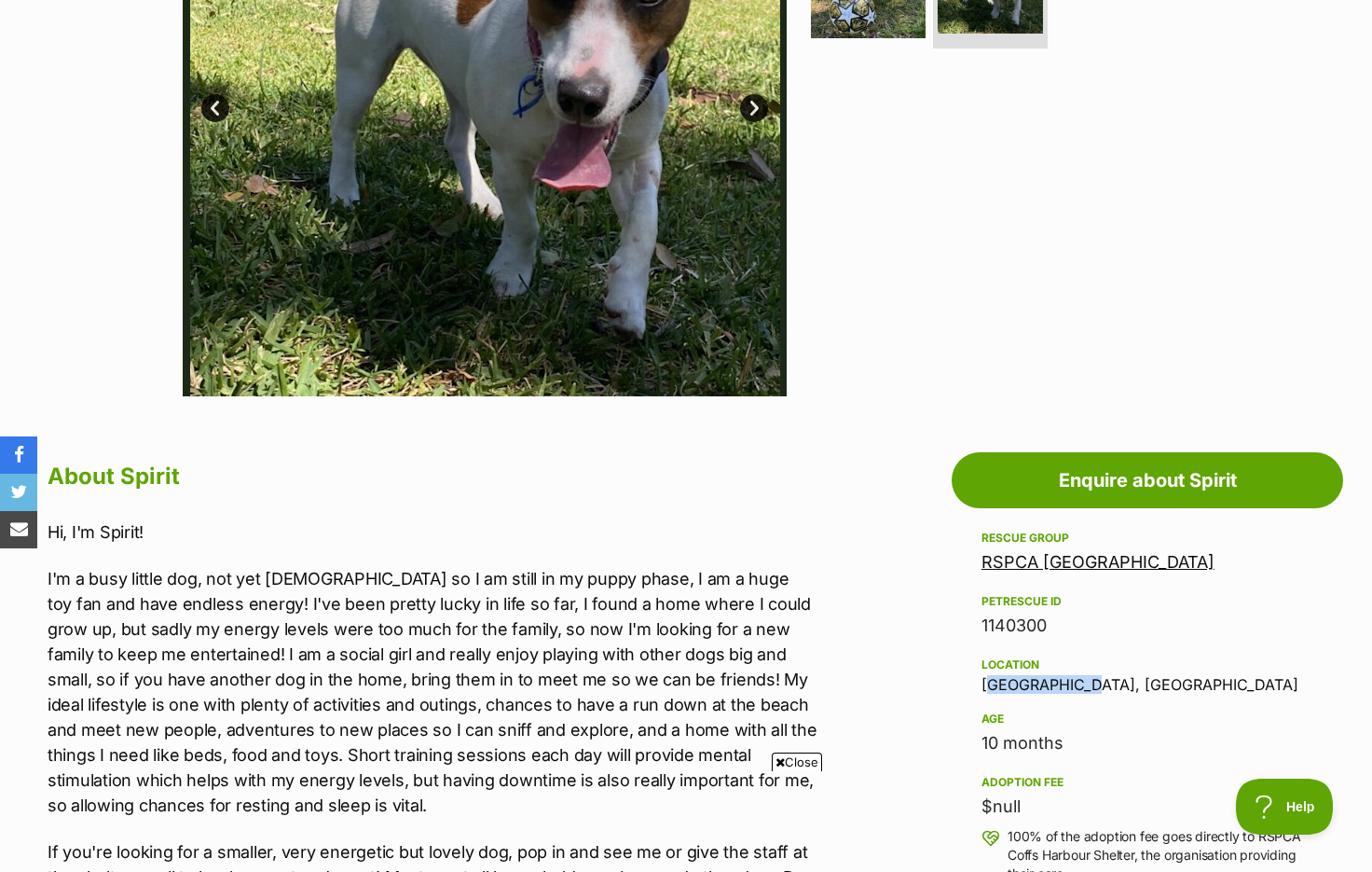
drag, startPoint x: 976, startPoint y: 678, endPoint x: 1115, endPoint y: 689, distance: 139.4
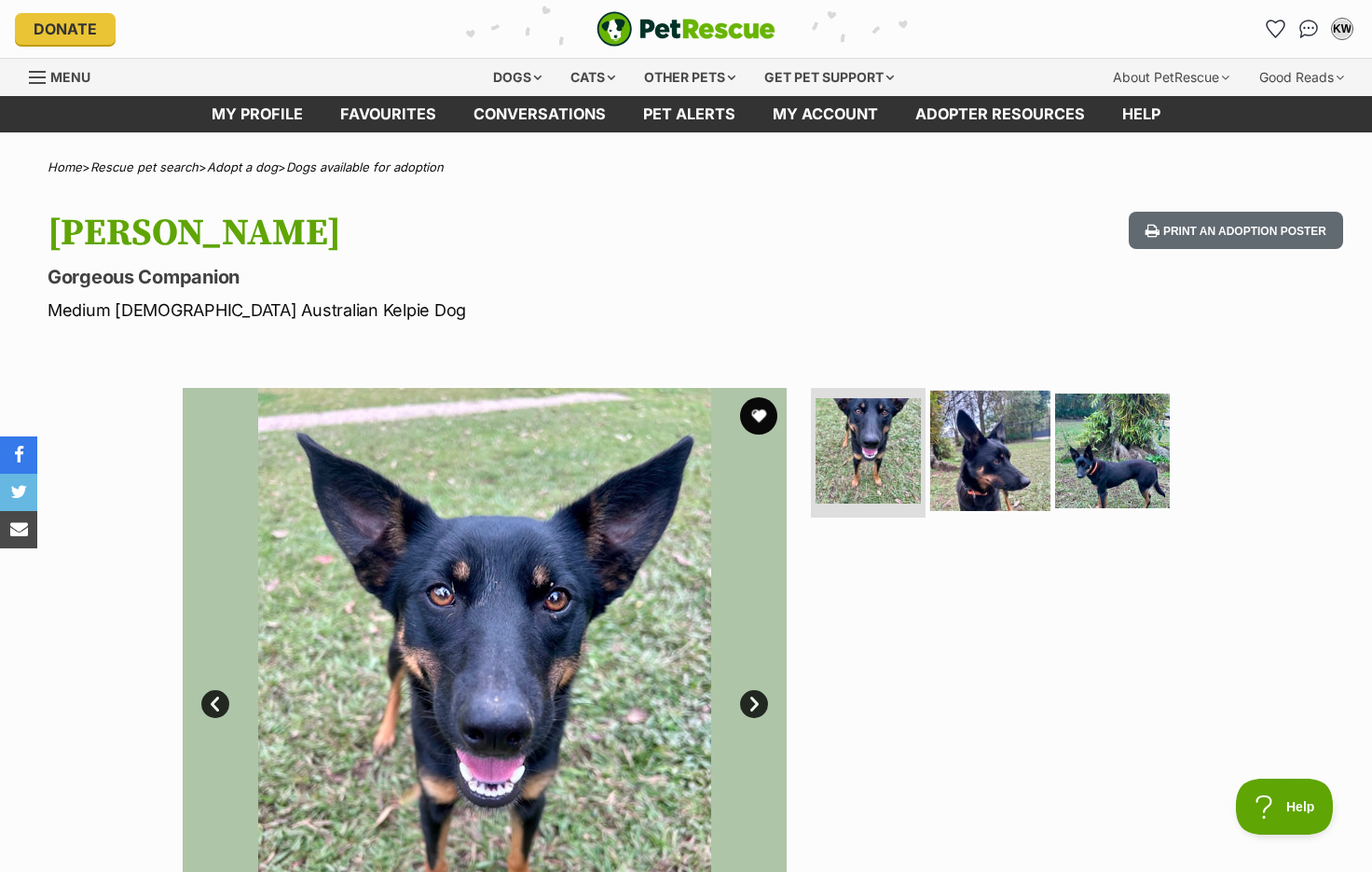
click at [948, 412] on img at bounding box center [990, 449] width 120 height 120
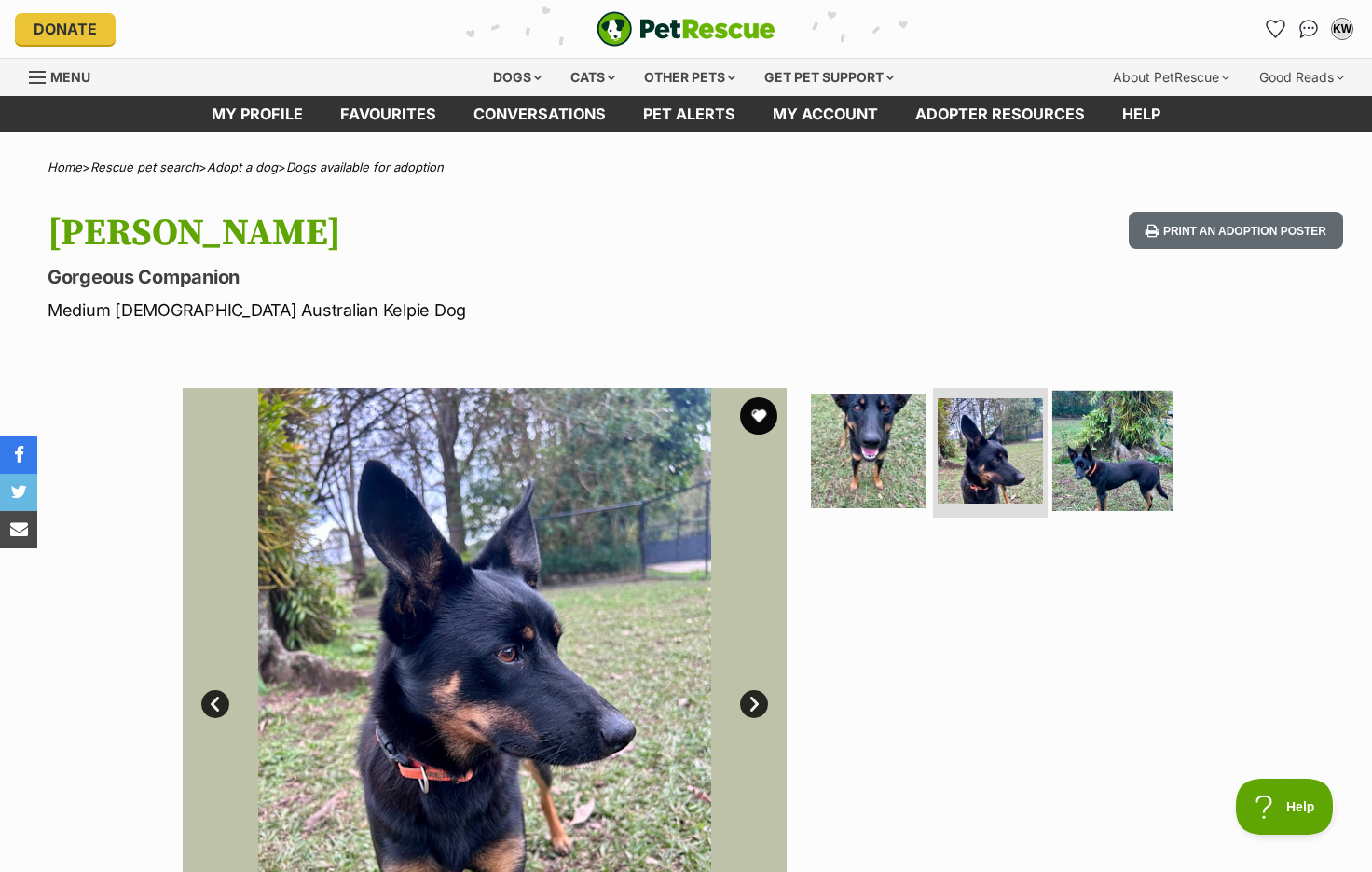
click at [1076, 434] on img at bounding box center [1112, 449] width 120 height 120
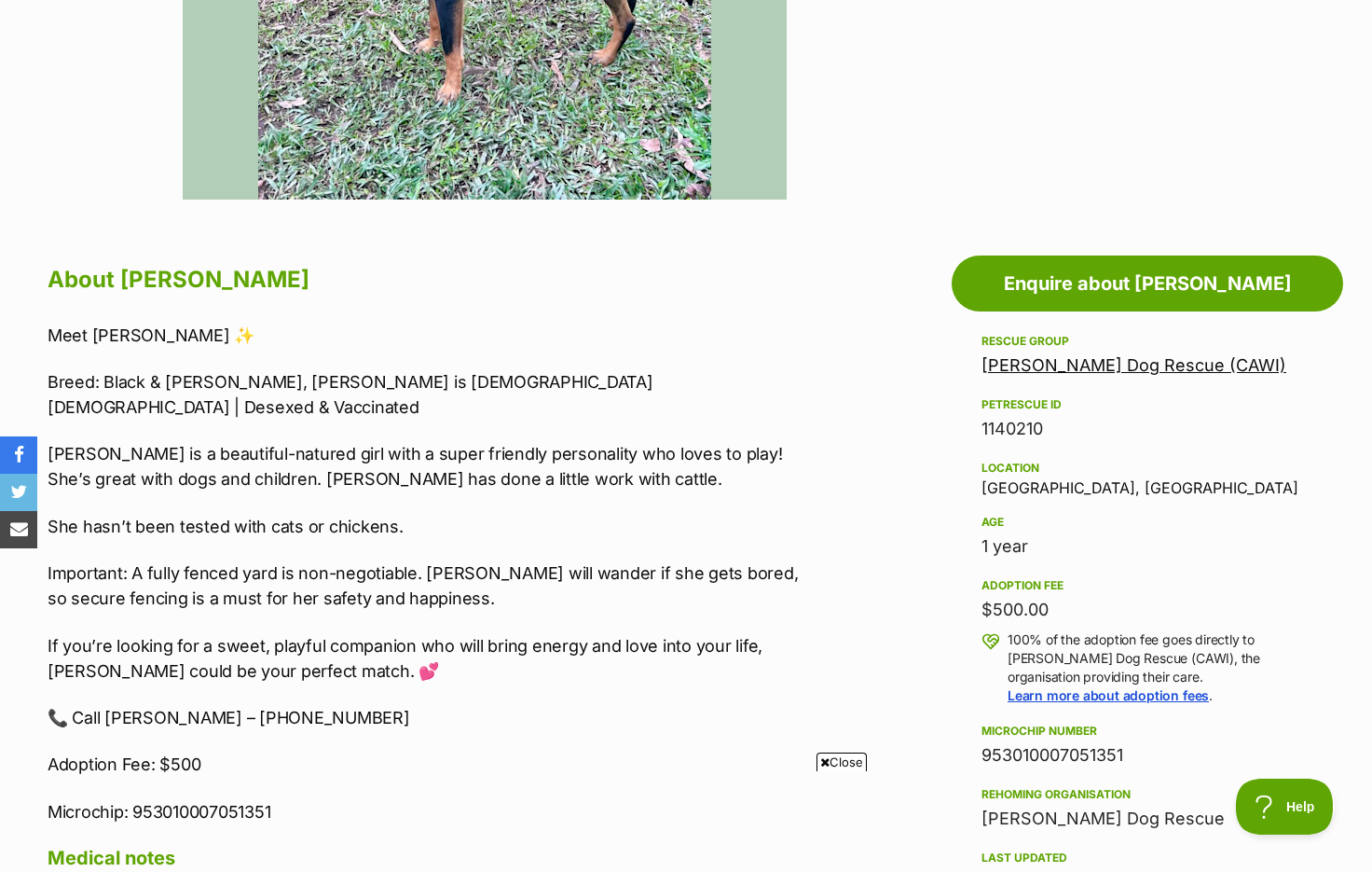
click at [1038, 364] on link "Byron Dog Rescue (CAWI)" at bounding box center [1134, 365] width 305 height 20
drag, startPoint x: 976, startPoint y: 482, endPoint x: 1174, endPoint y: 488, distance: 198.1
click at [1174, 488] on aside "Rescue group Byron Dog Rescue (CAWI) PetRescue ID 1140210 Location Mullumbimby …" at bounding box center [1147, 722] width 391 height 785
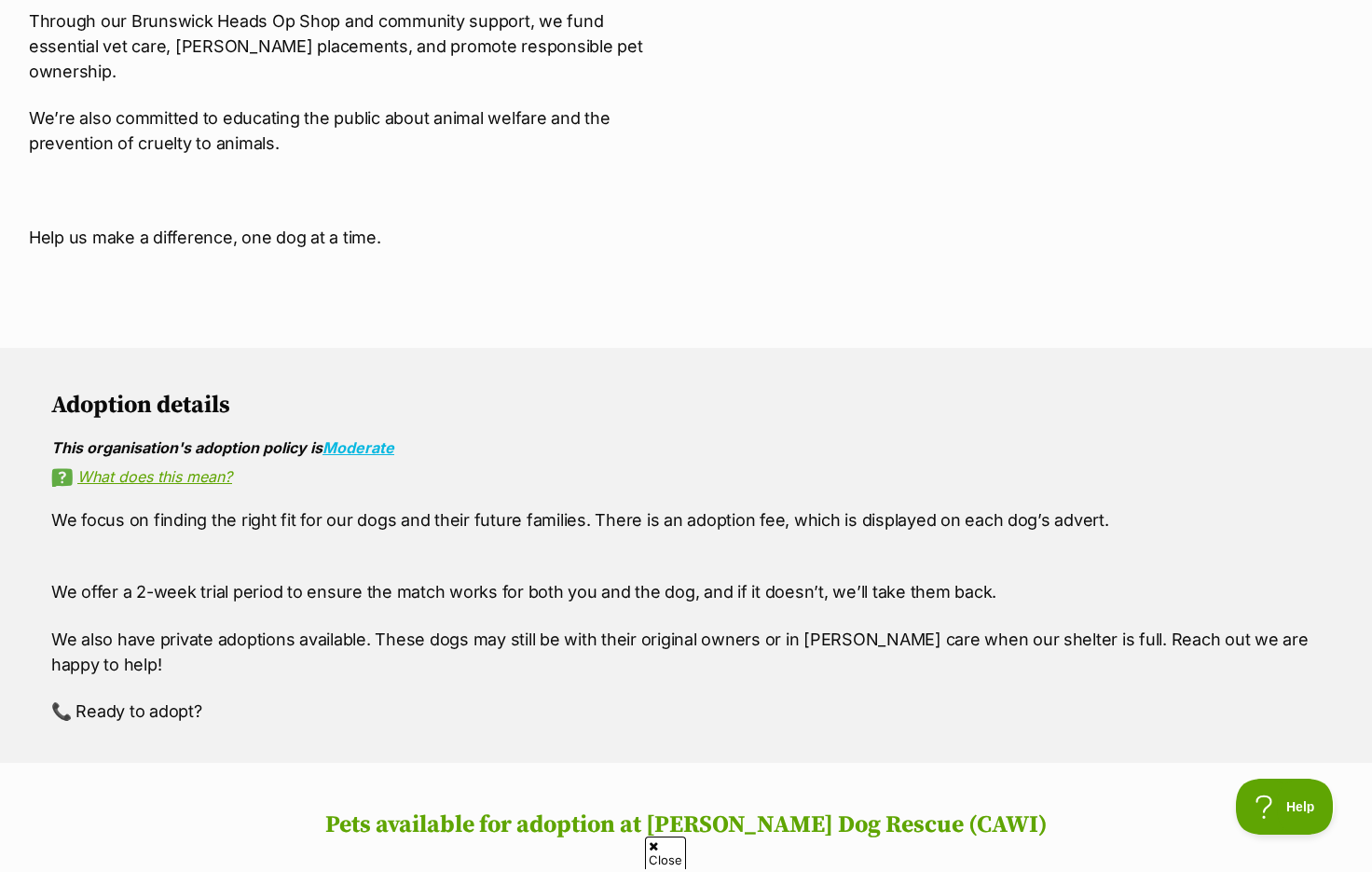
scroll to position [329, 0]
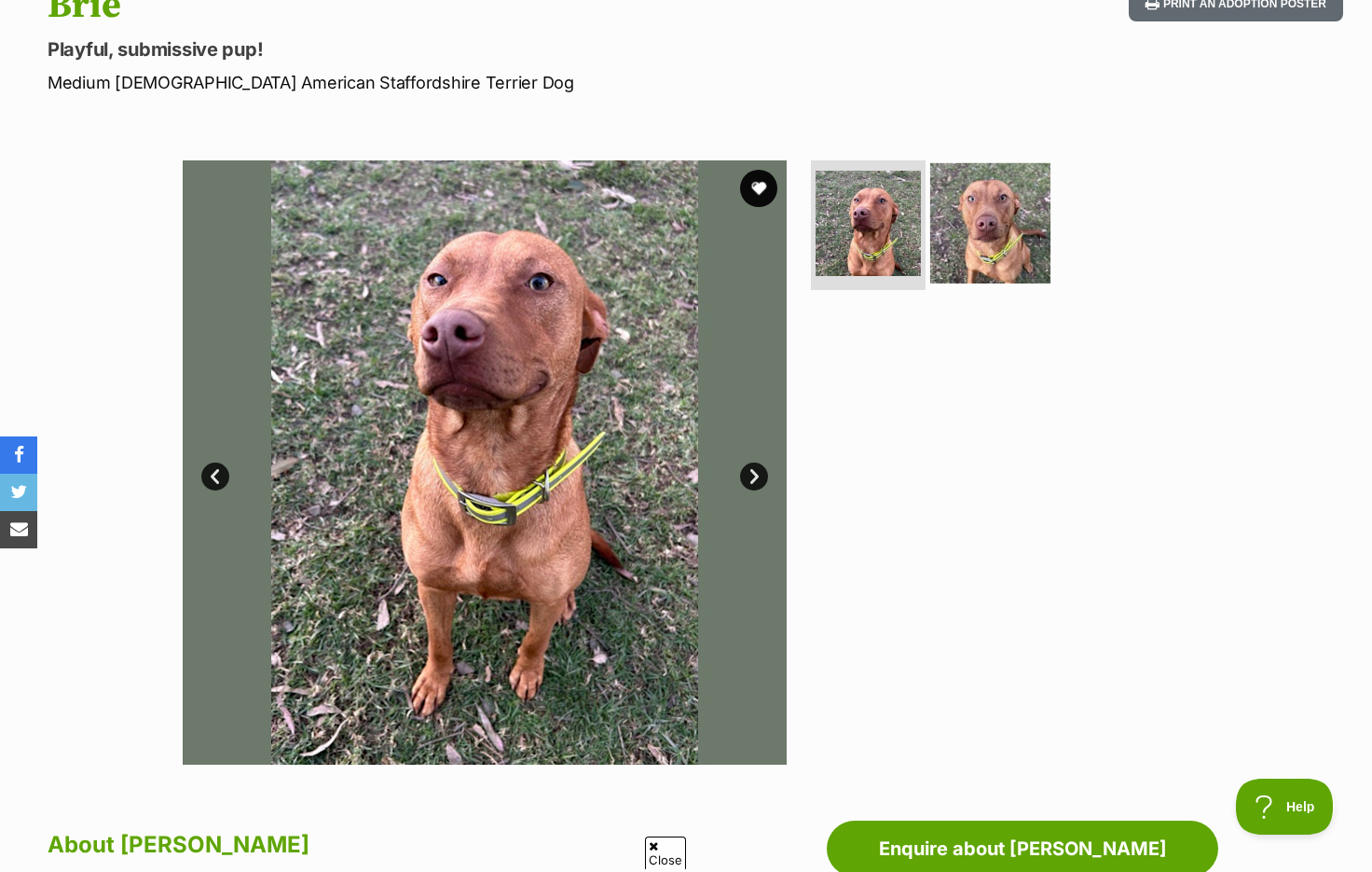
click at [984, 263] on img at bounding box center [990, 222] width 120 height 120
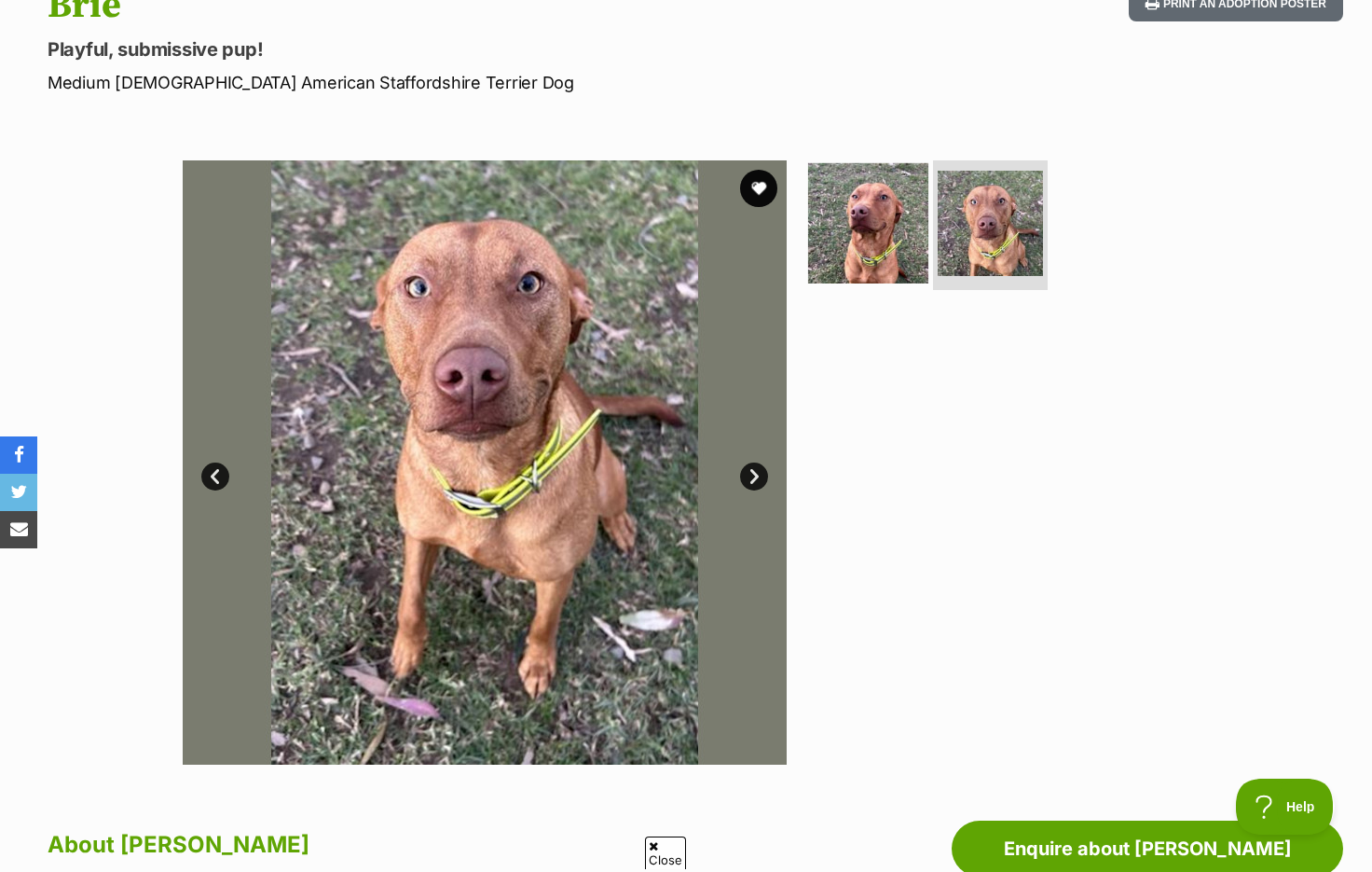
click at [884, 266] on img at bounding box center [867, 222] width 120 height 120
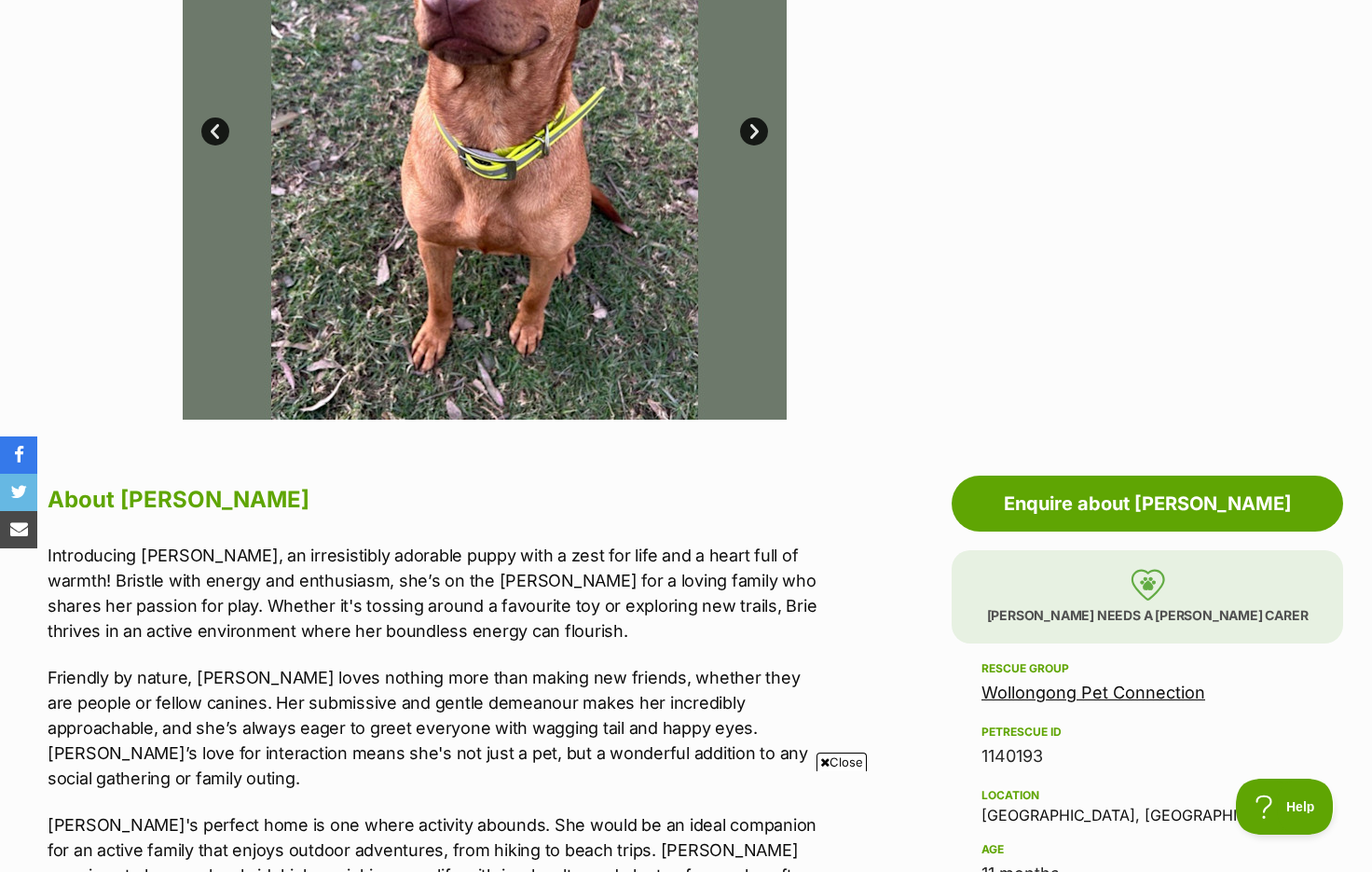
scroll to position [218, 0]
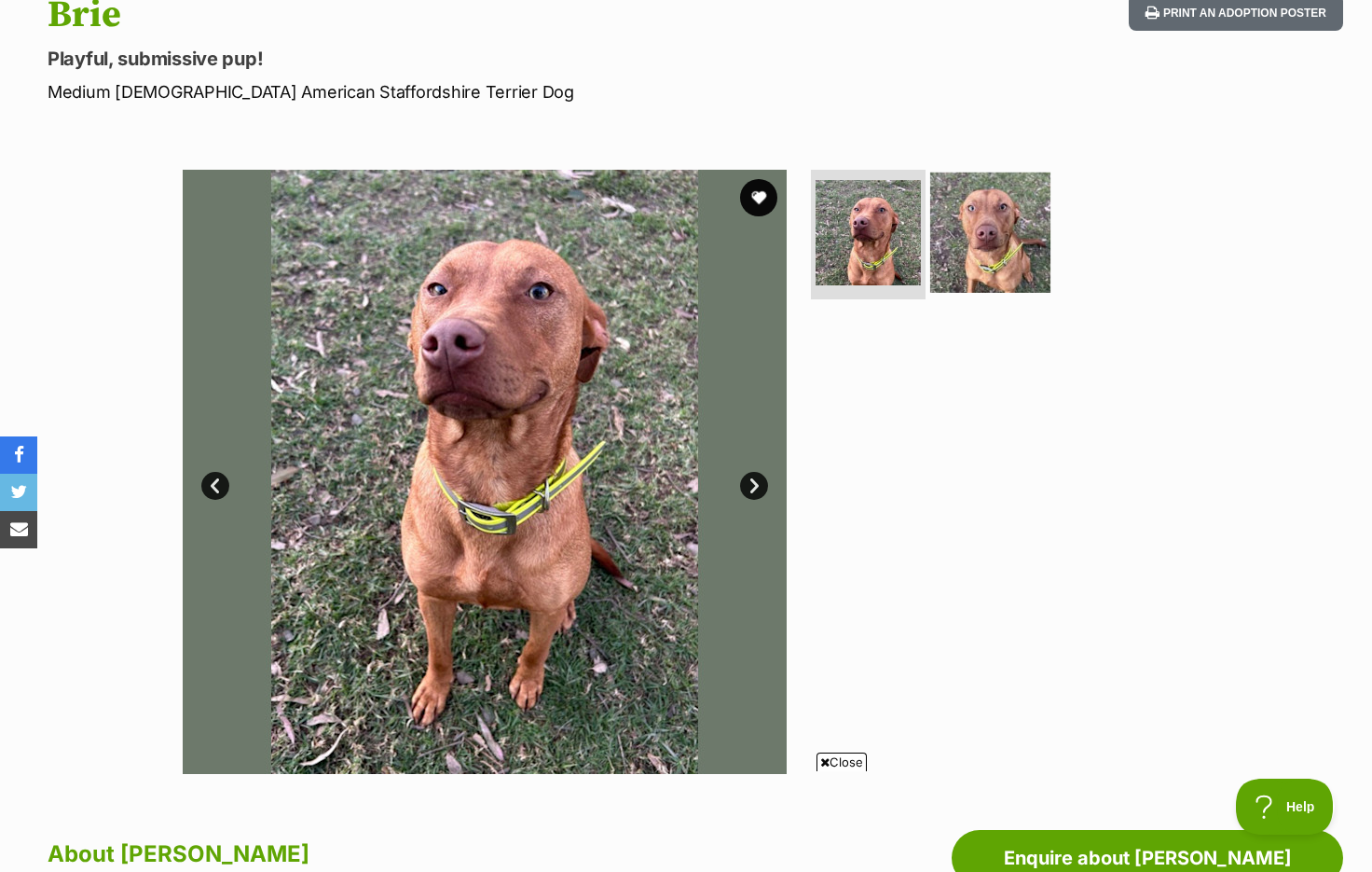
click at [972, 221] on img at bounding box center [990, 231] width 120 height 120
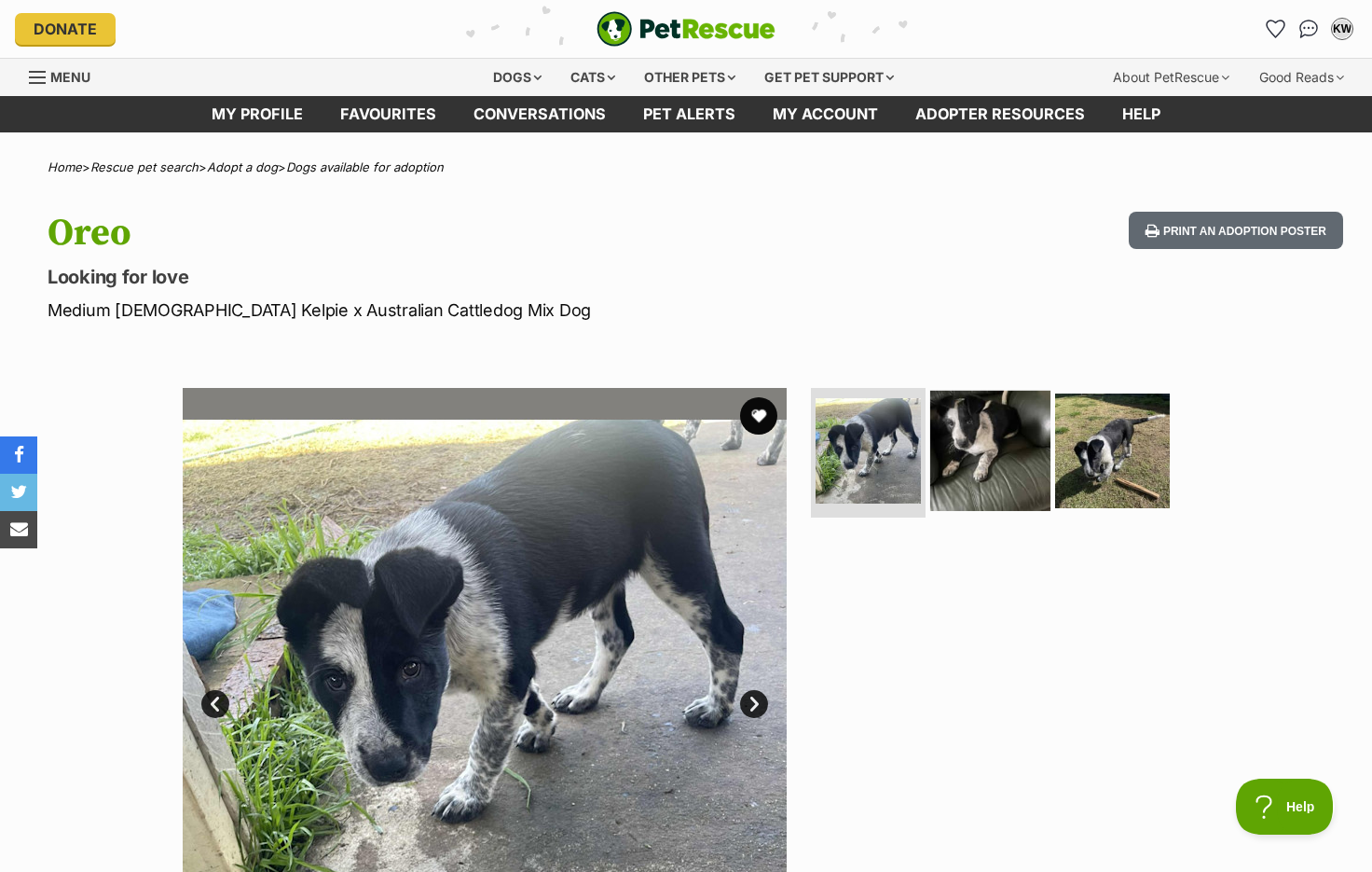
click at [957, 458] on img at bounding box center [990, 449] width 120 height 120
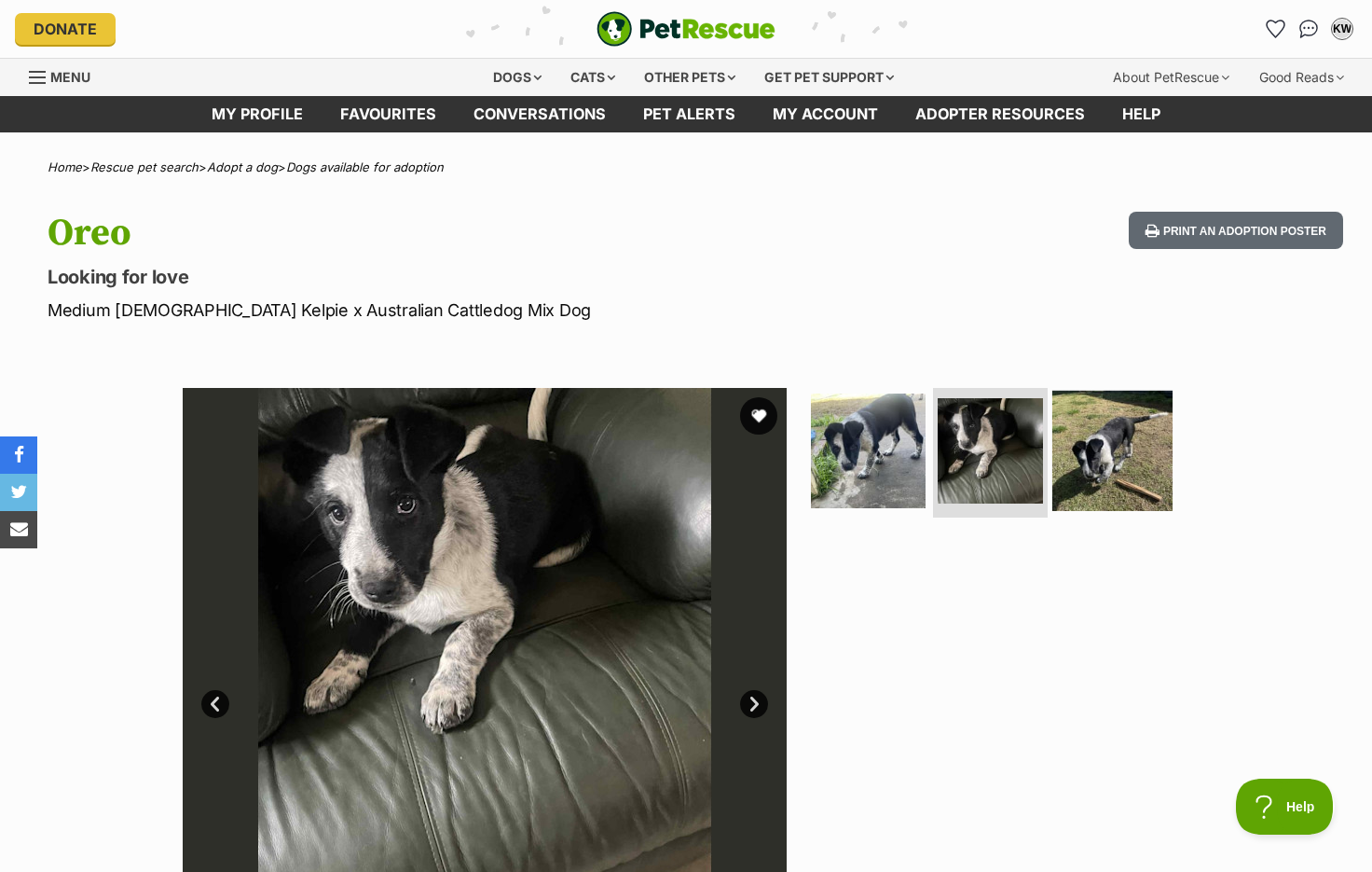
click at [1076, 466] on img at bounding box center [1112, 449] width 120 height 120
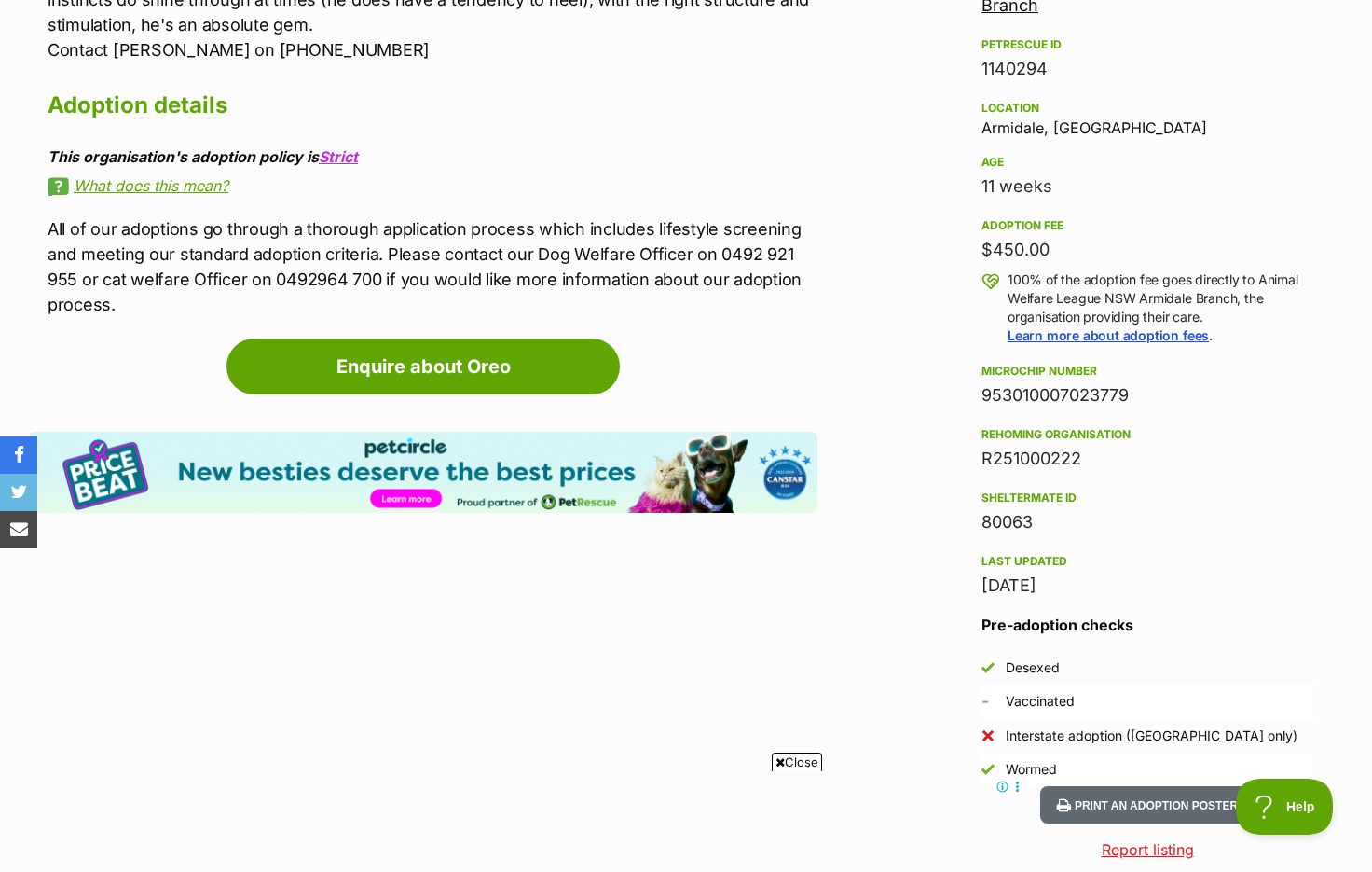
scroll to position [958, 0]
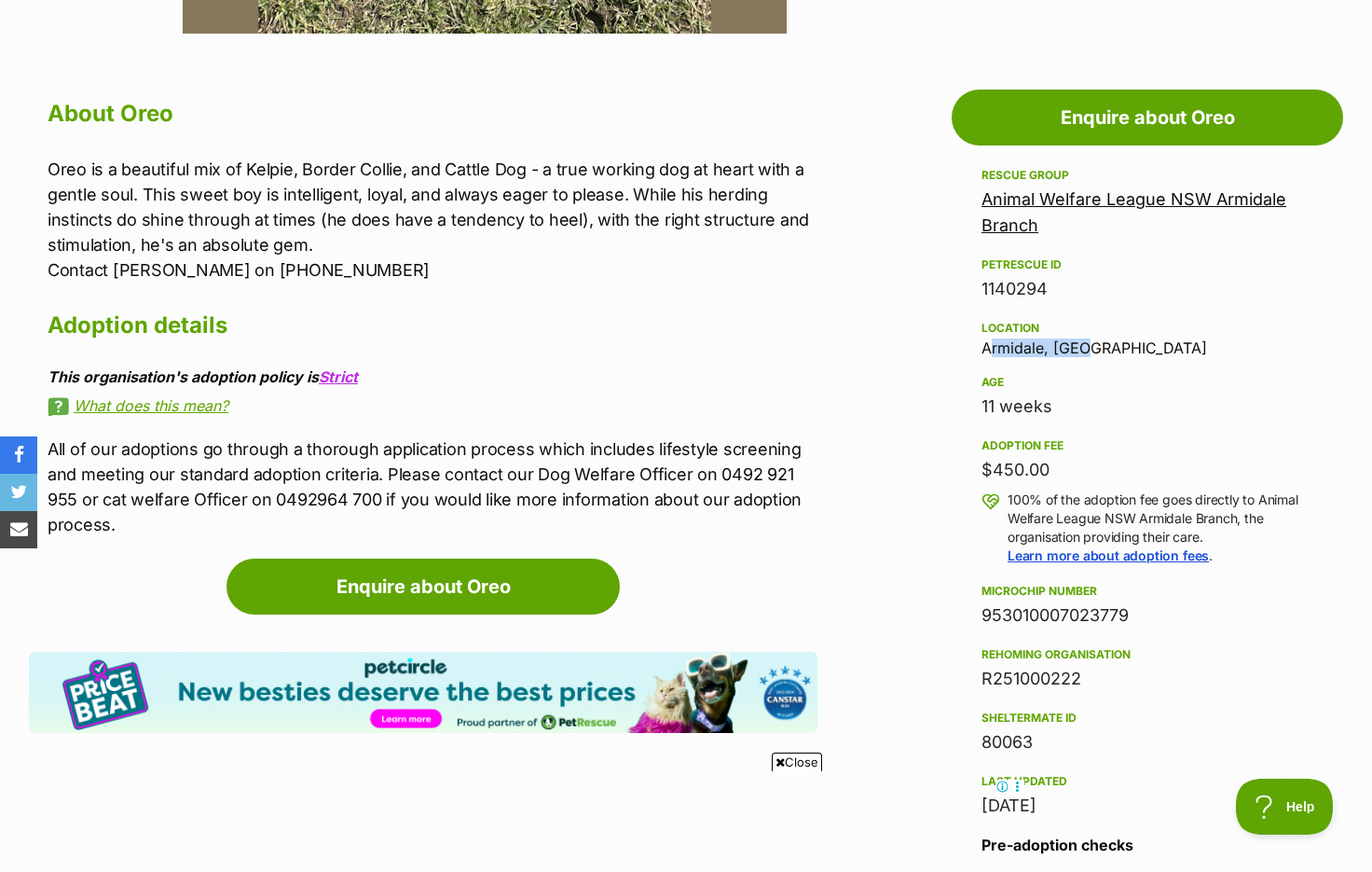
drag, startPoint x: 1089, startPoint y: 354, endPoint x: 976, endPoint y: 340, distance: 113.9
click at [976, 340] on aside "Rescue group Animal Welfare League NSW Armidale Branch PetRescue ID 1140294 Loc…" at bounding box center [1147, 585] width 391 height 842
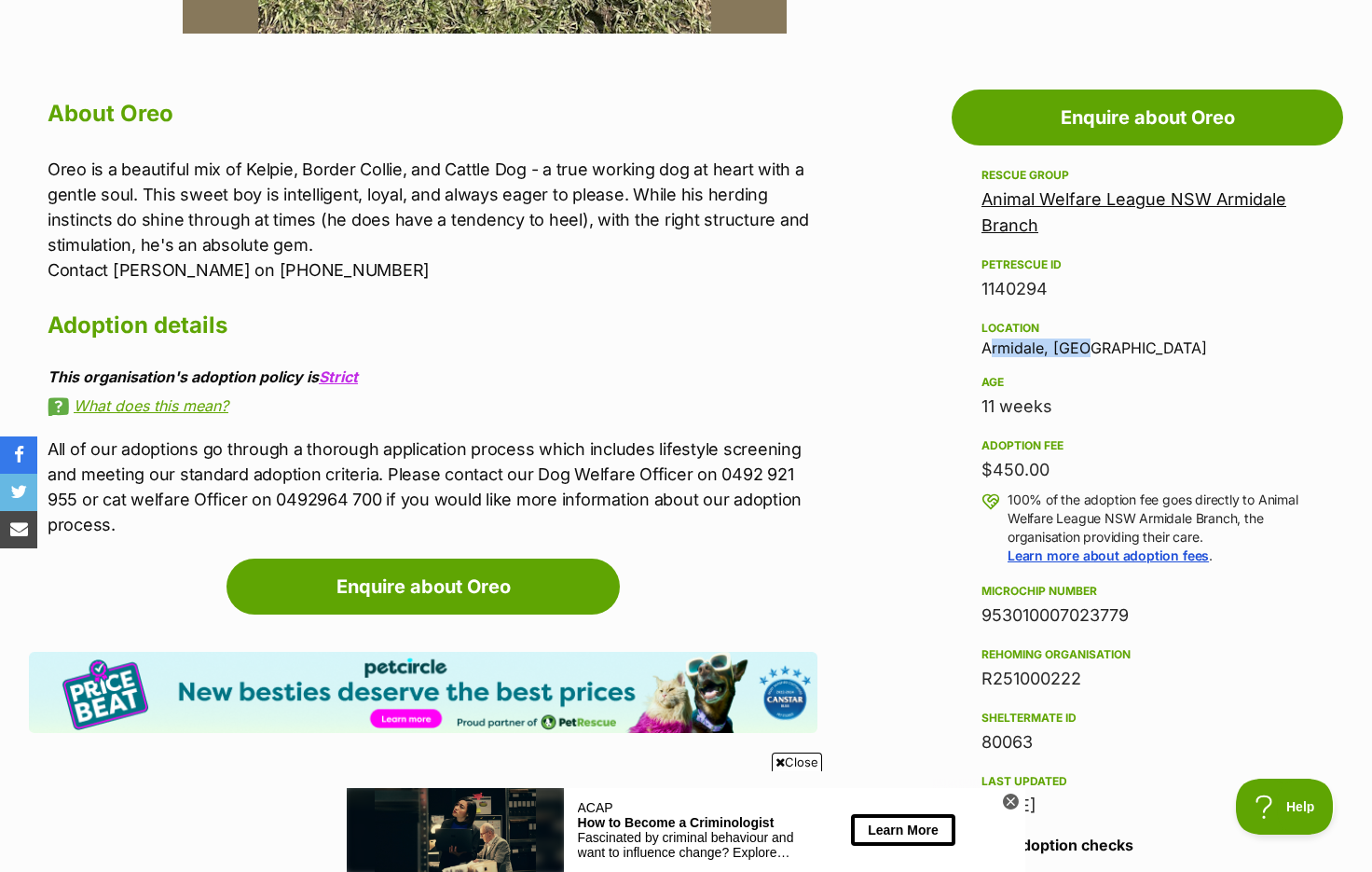
scroll to position [0, 0]
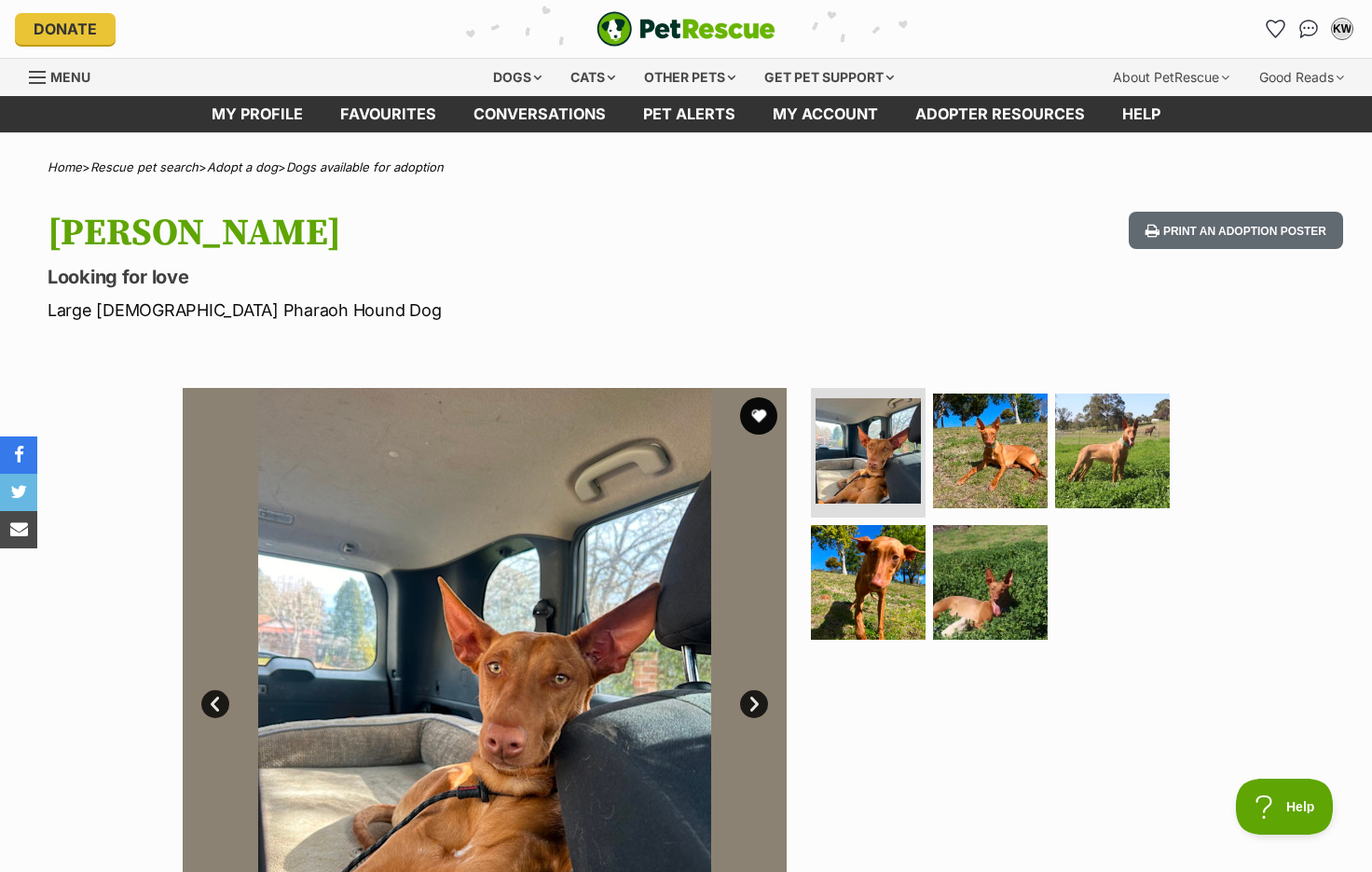
scroll to position [280, 0]
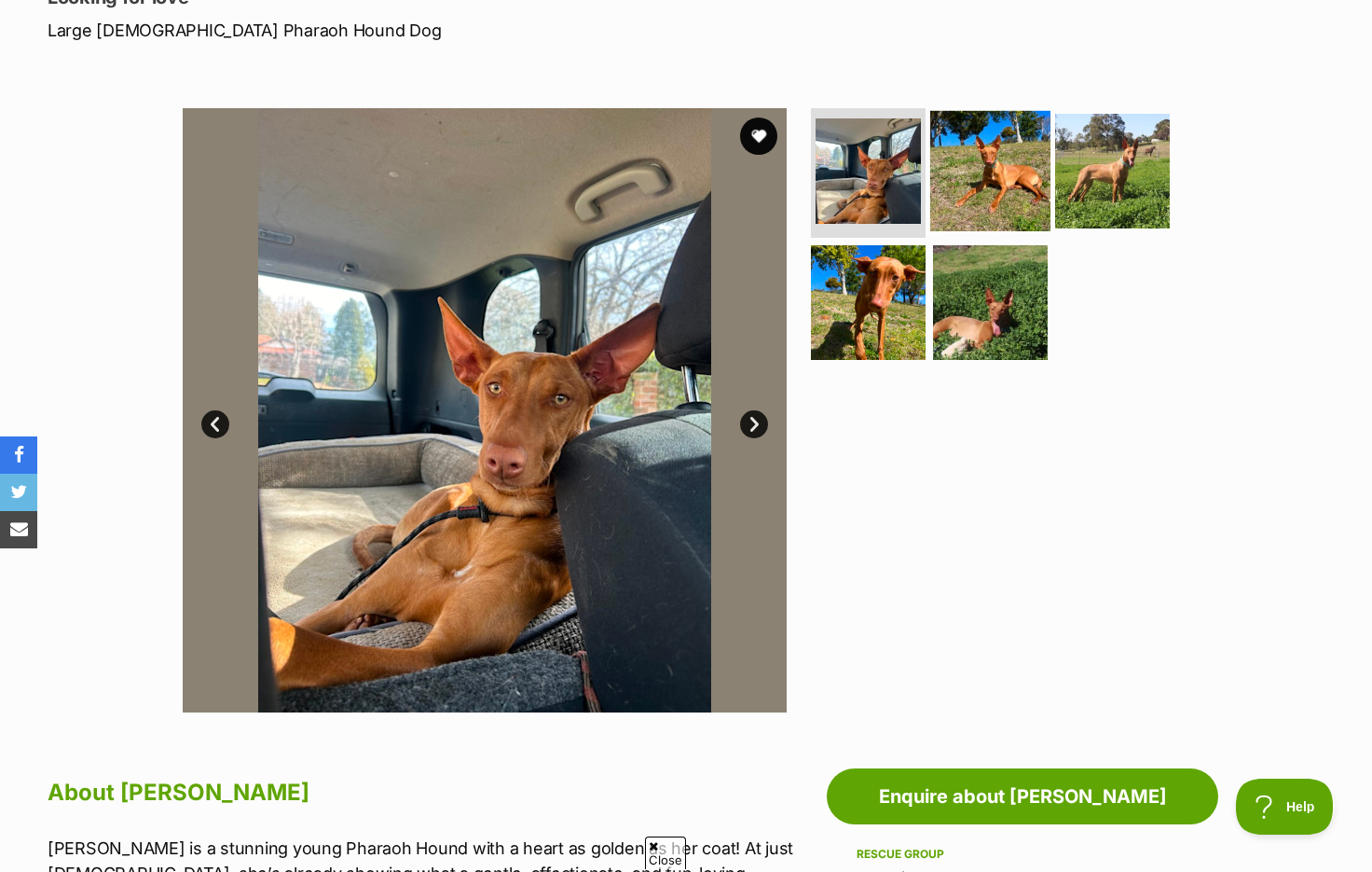
click at [1036, 188] on img at bounding box center [990, 169] width 120 height 120
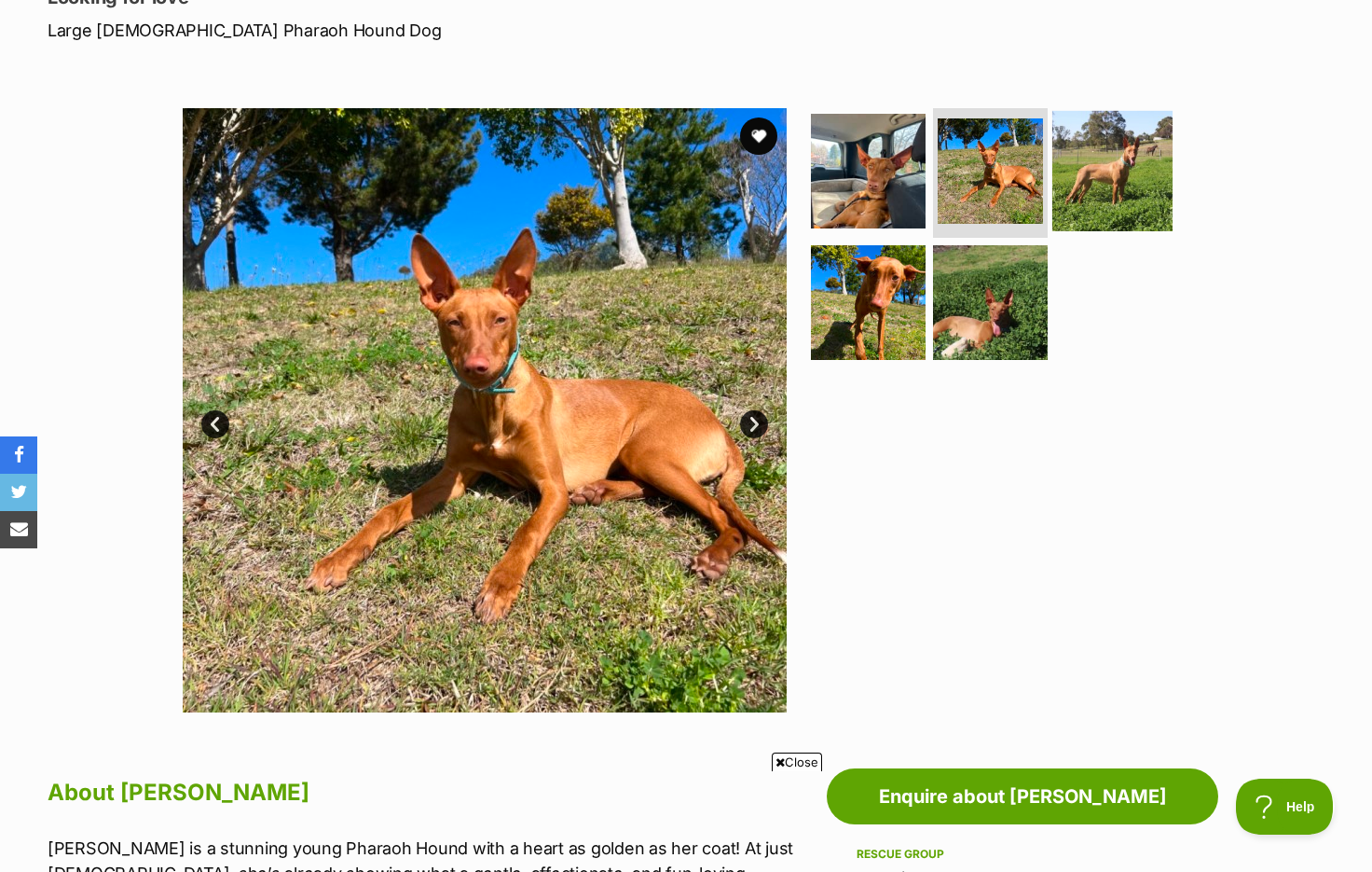
scroll to position [0, 0]
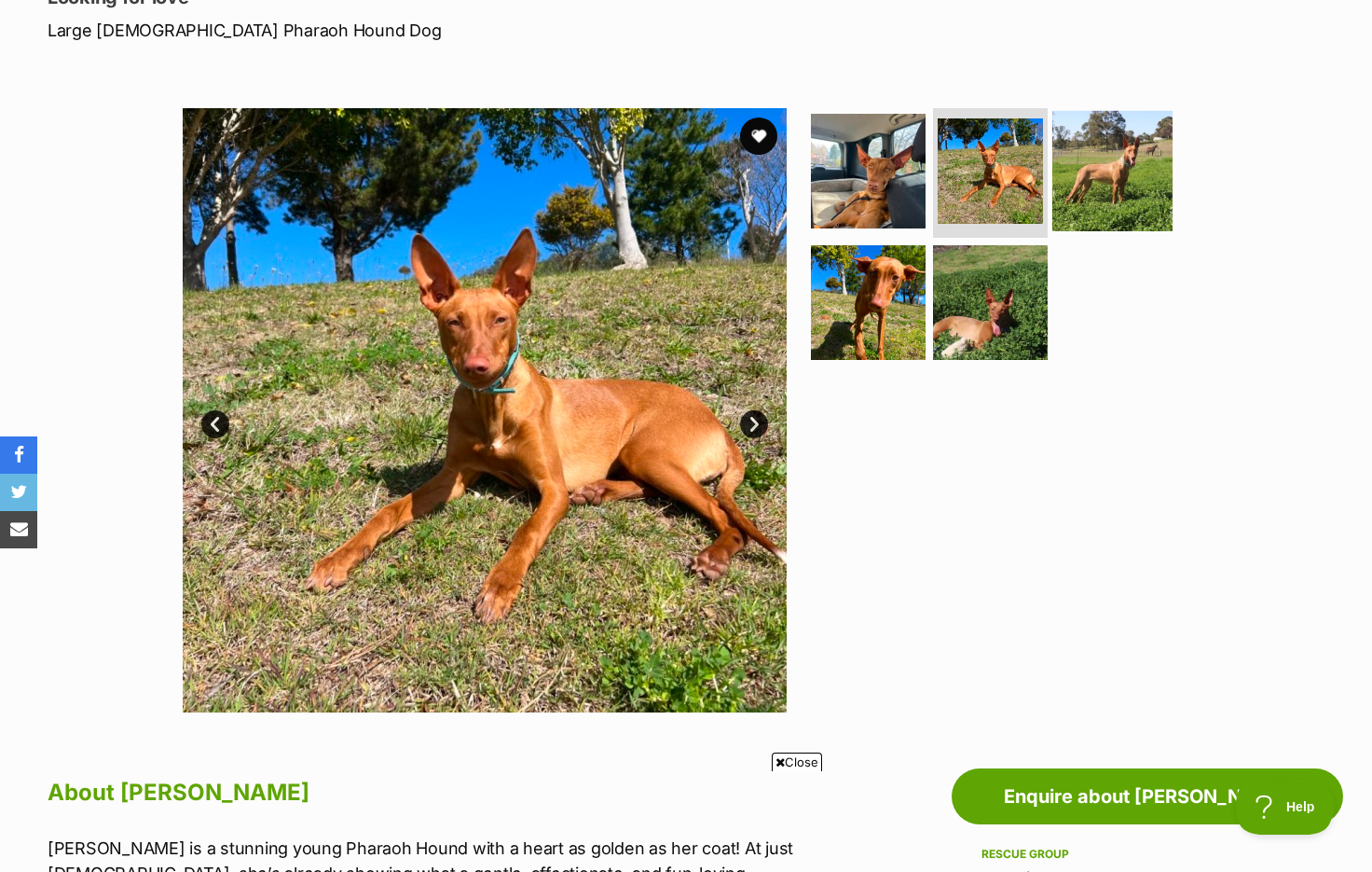
click at [1103, 193] on img at bounding box center [1112, 169] width 120 height 120
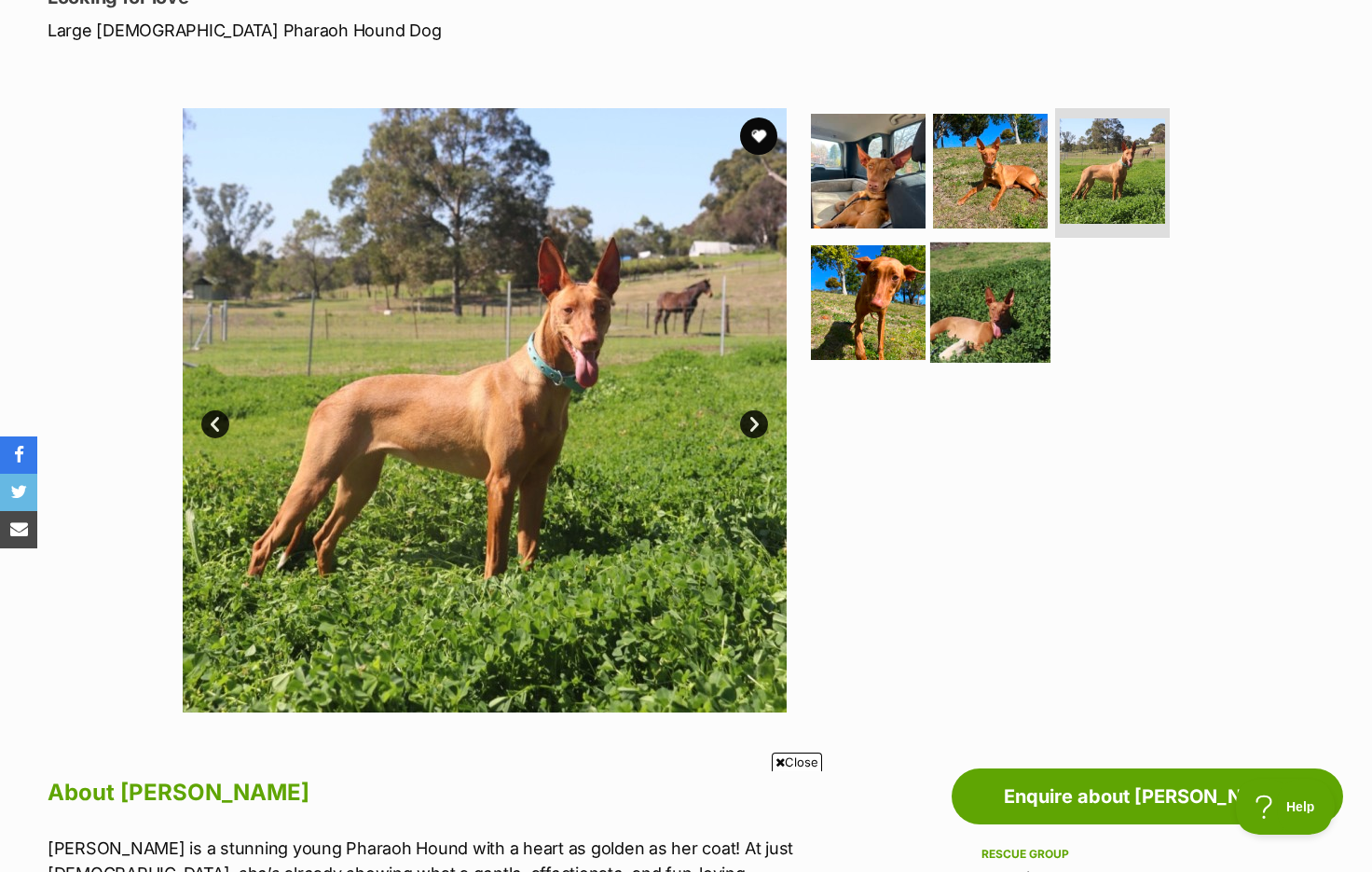
click at [990, 277] on img at bounding box center [990, 302] width 120 height 120
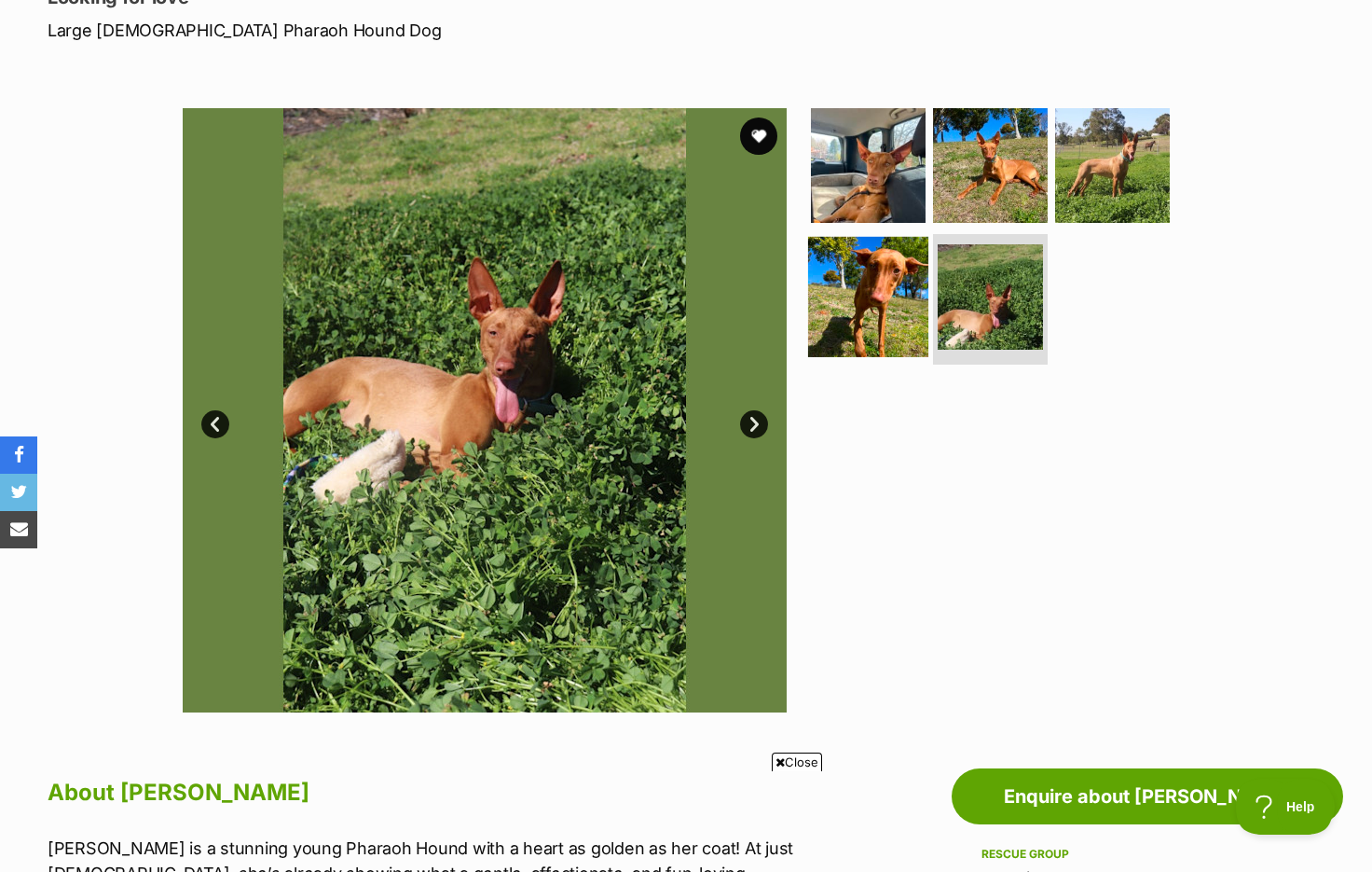
click at [832, 276] on img at bounding box center [867, 297] width 120 height 120
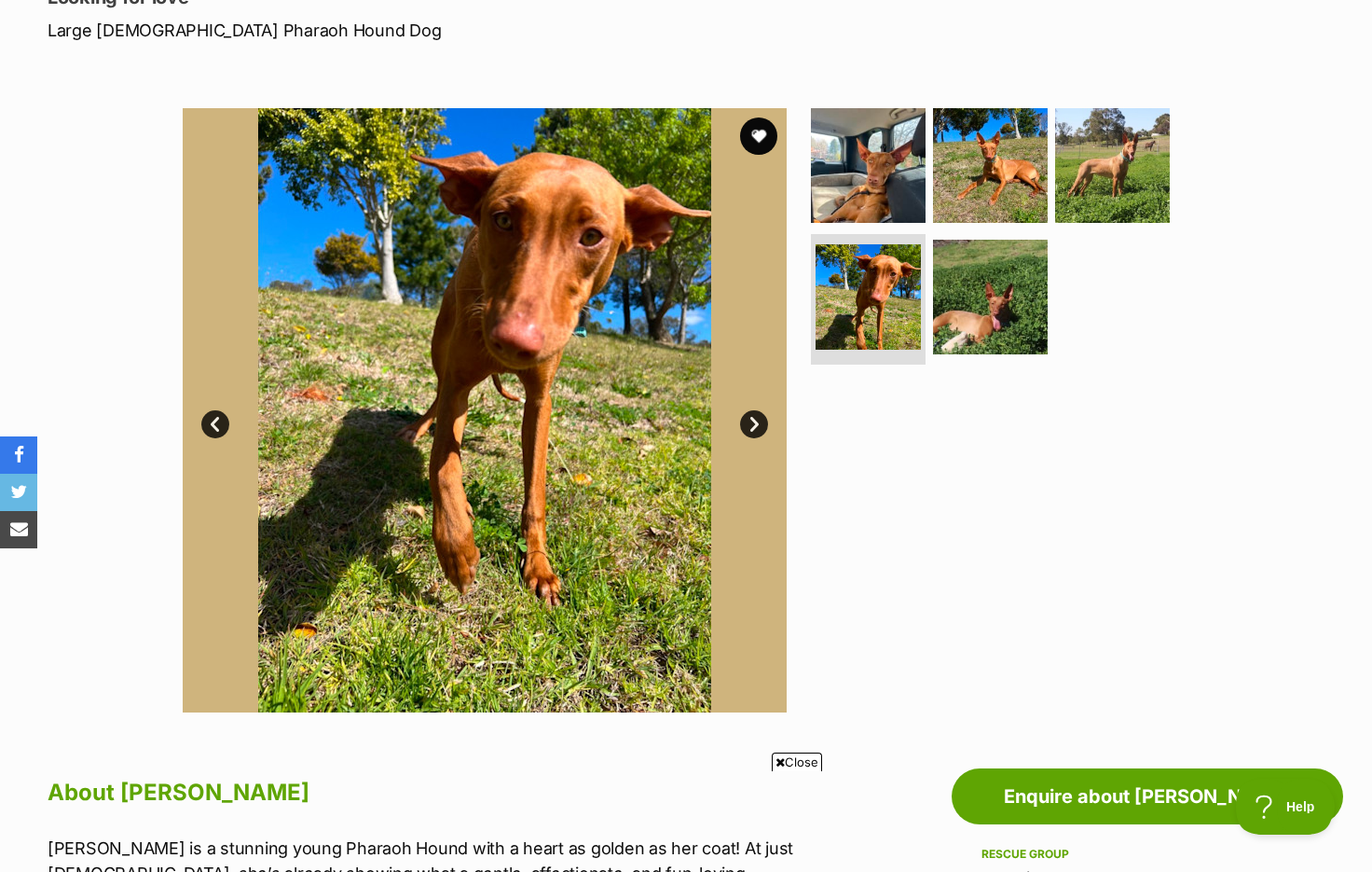
scroll to position [910, 0]
